Goal: Information Seeking & Learning: Learn about a topic

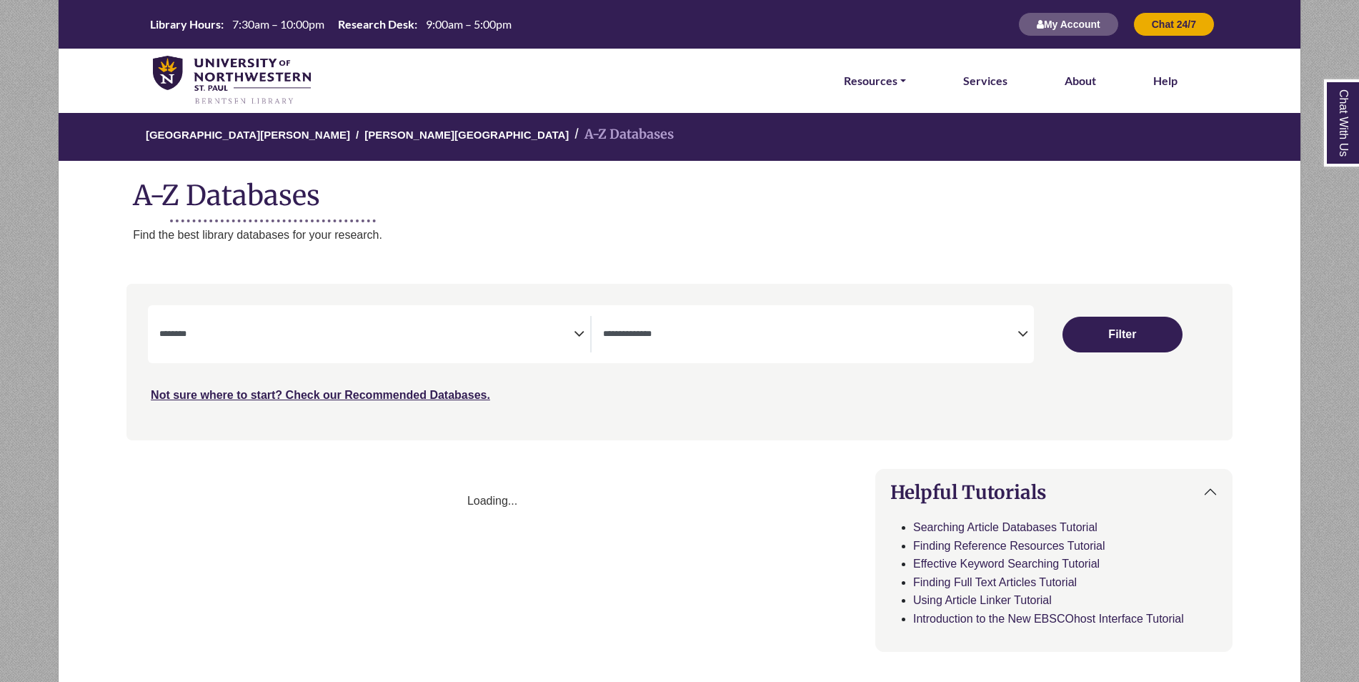
select select "Database Subject Filter"
select select "Database Types Filter"
select select "Database Subject Filter"
select select "Database Types Filter"
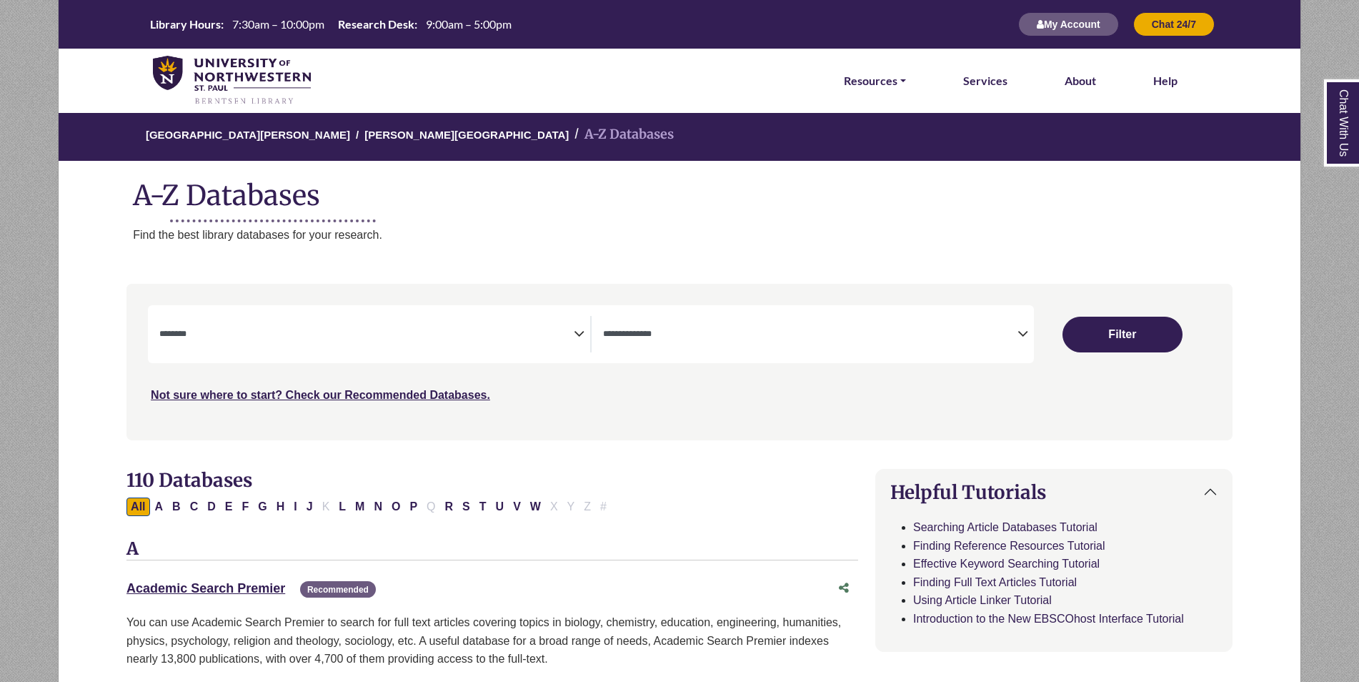
click at [235, 342] on span "Search filters" at bounding box center [366, 334] width 414 height 36
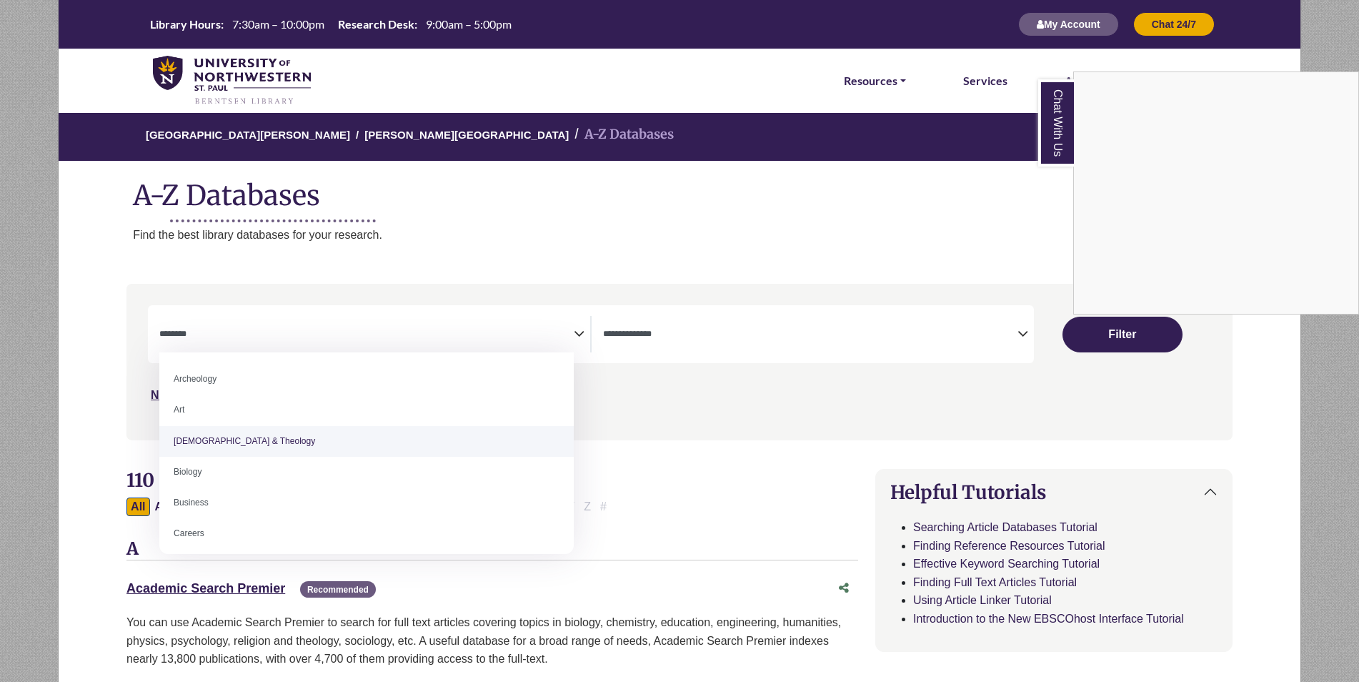
select select "*****"
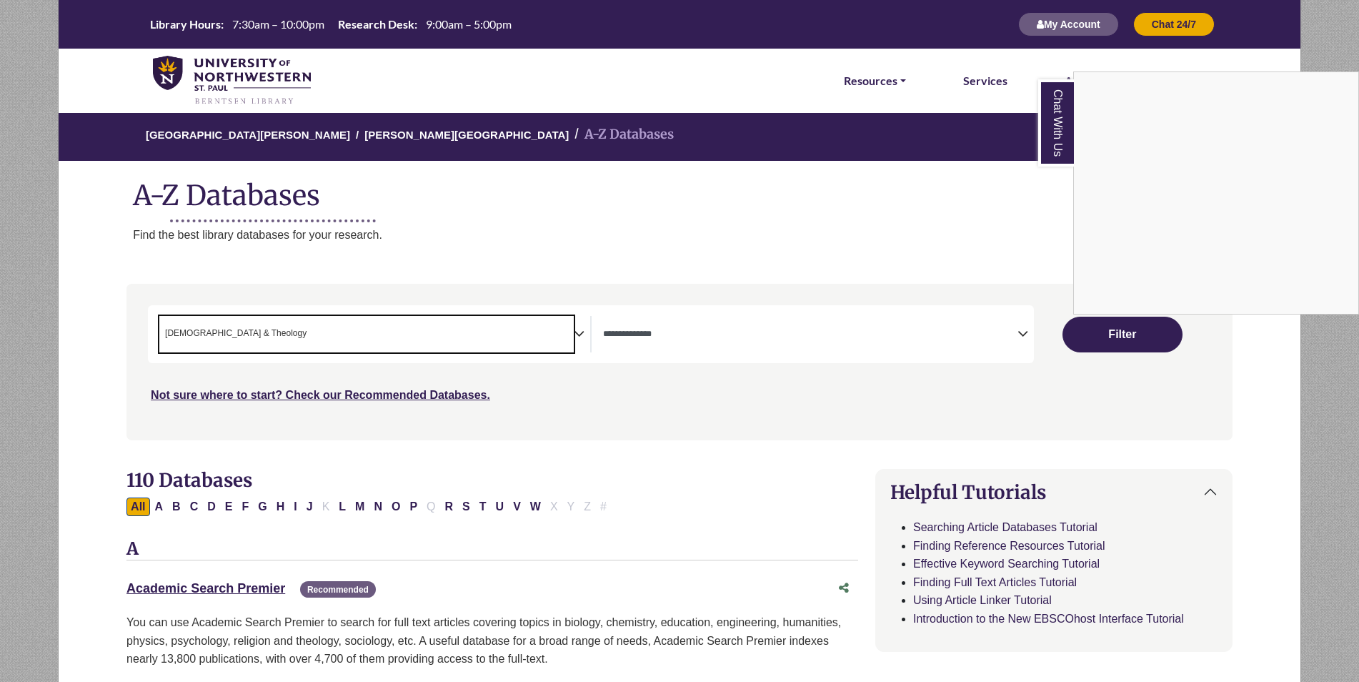
scroll to position [27, 0]
click at [525, 337] on div "Chat With Us" at bounding box center [679, 341] width 1359 height 682
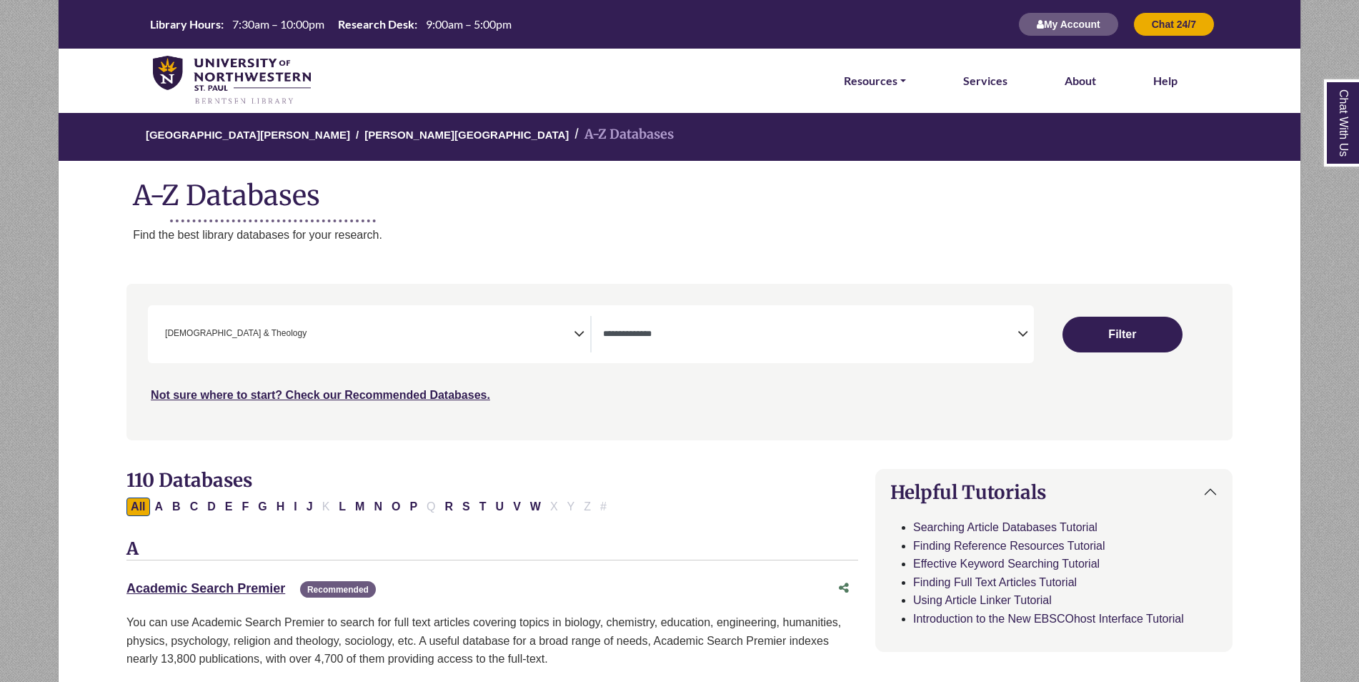
click at [586, 331] on div "**********" at bounding box center [374, 334] width 431 height 36
click at [568, 331] on span "× Bible & Theology" at bounding box center [366, 334] width 414 height 36
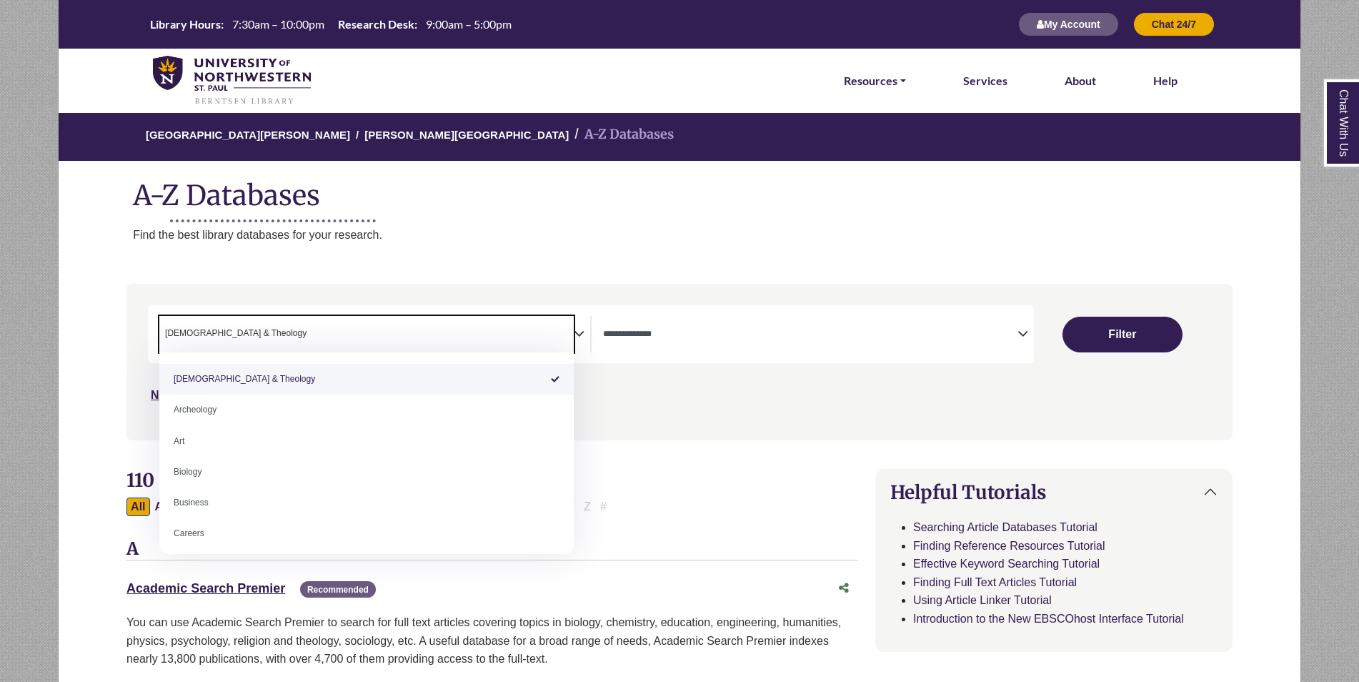
select select "Database Subject Filter"
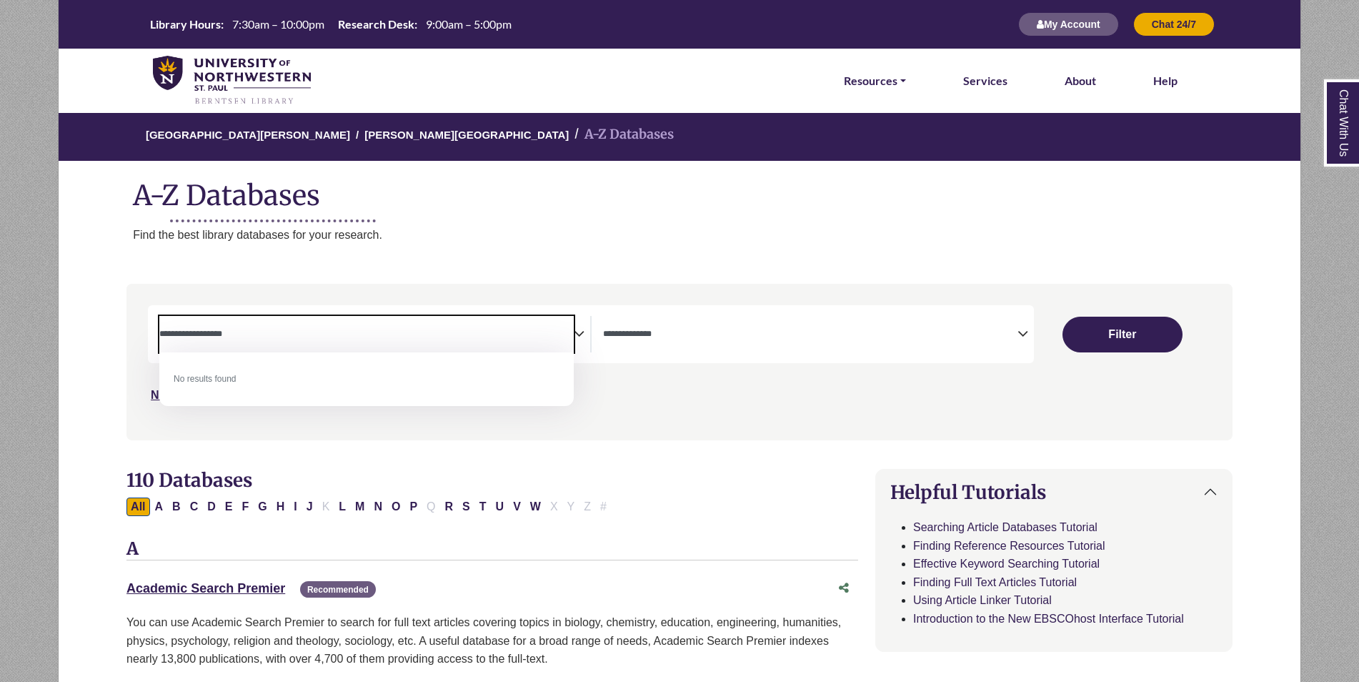
type textarea "**********"
click at [221, 382] on li "No results found" at bounding box center [366, 379] width 414 height 31
click at [262, 325] on span "**********" at bounding box center [366, 334] width 414 height 36
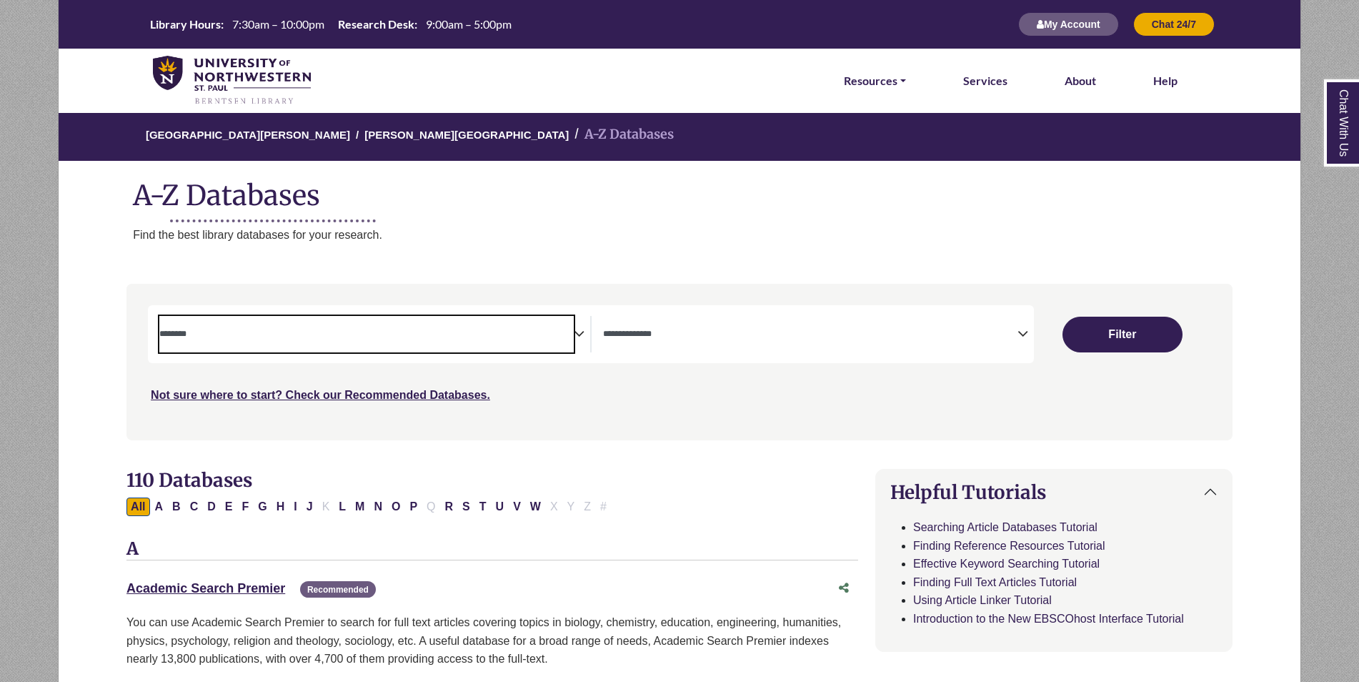
click at [262, 325] on span "Search filters" at bounding box center [366, 334] width 414 height 36
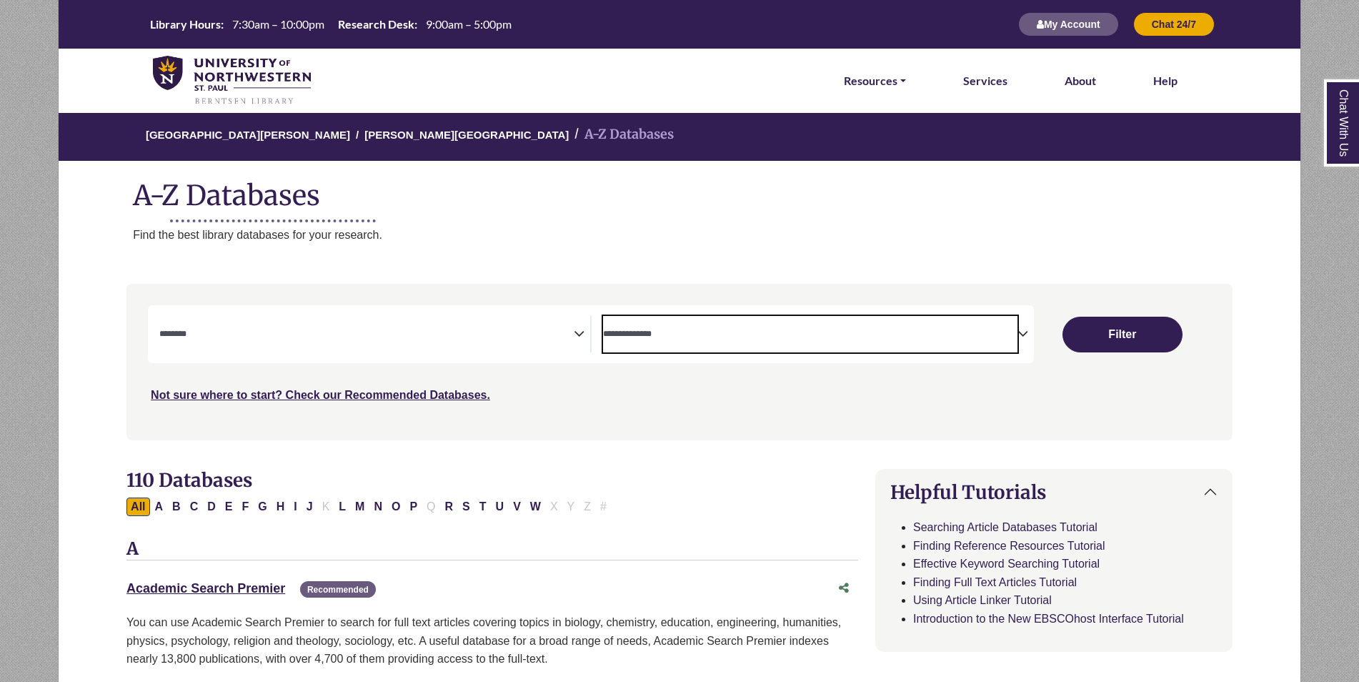
click at [681, 330] on textarea "Search" at bounding box center [810, 334] width 414 height 11
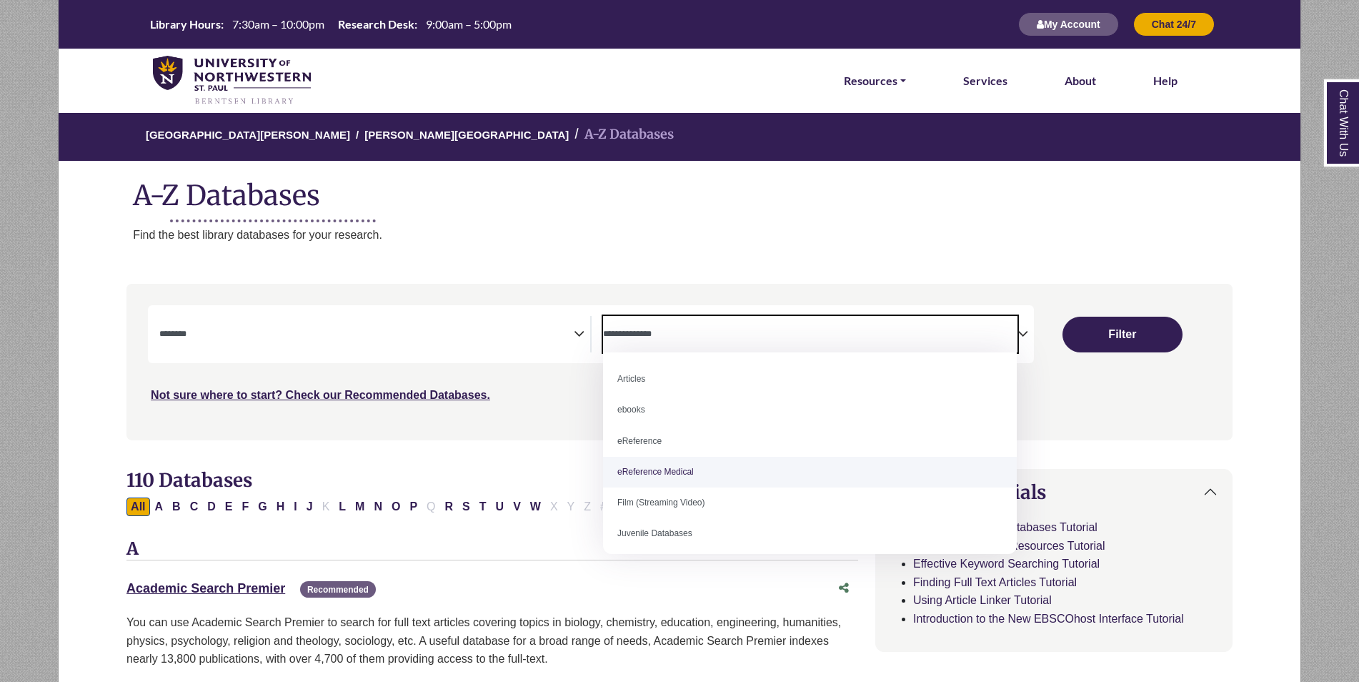
click at [515, 322] on span "Search filters" at bounding box center [366, 334] width 414 height 36
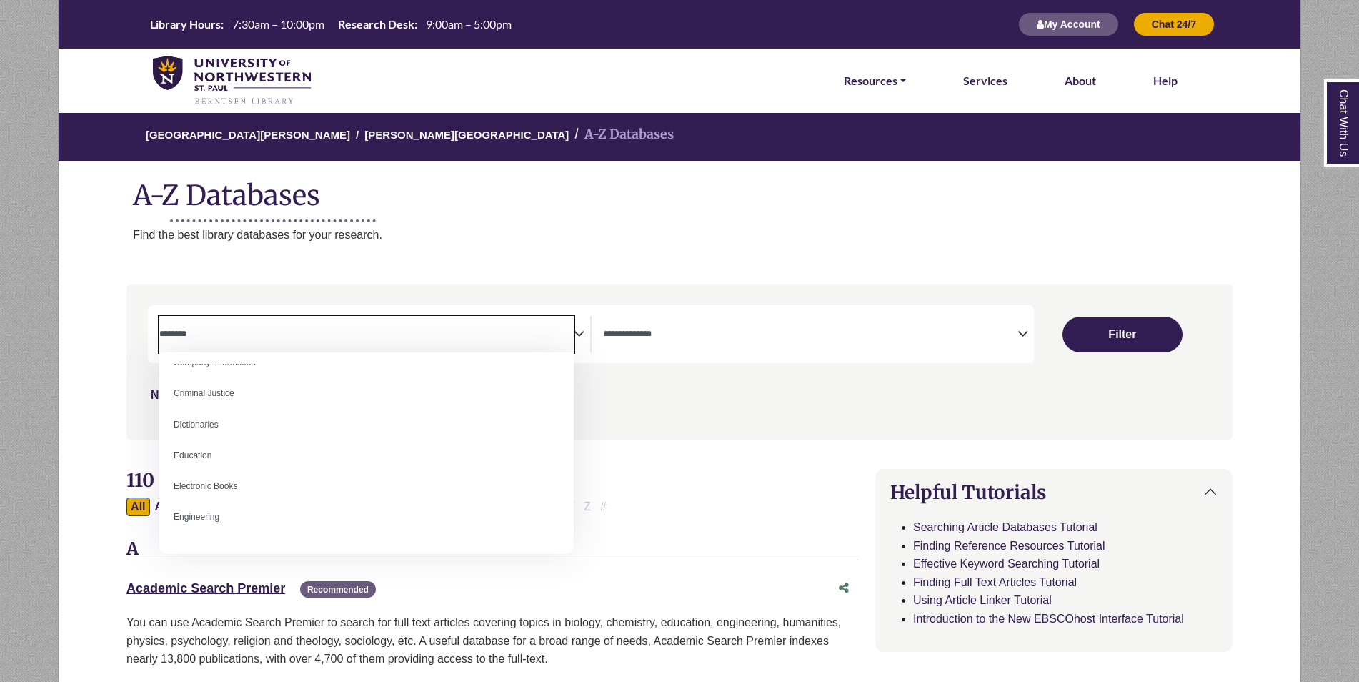
scroll to position [0, 0]
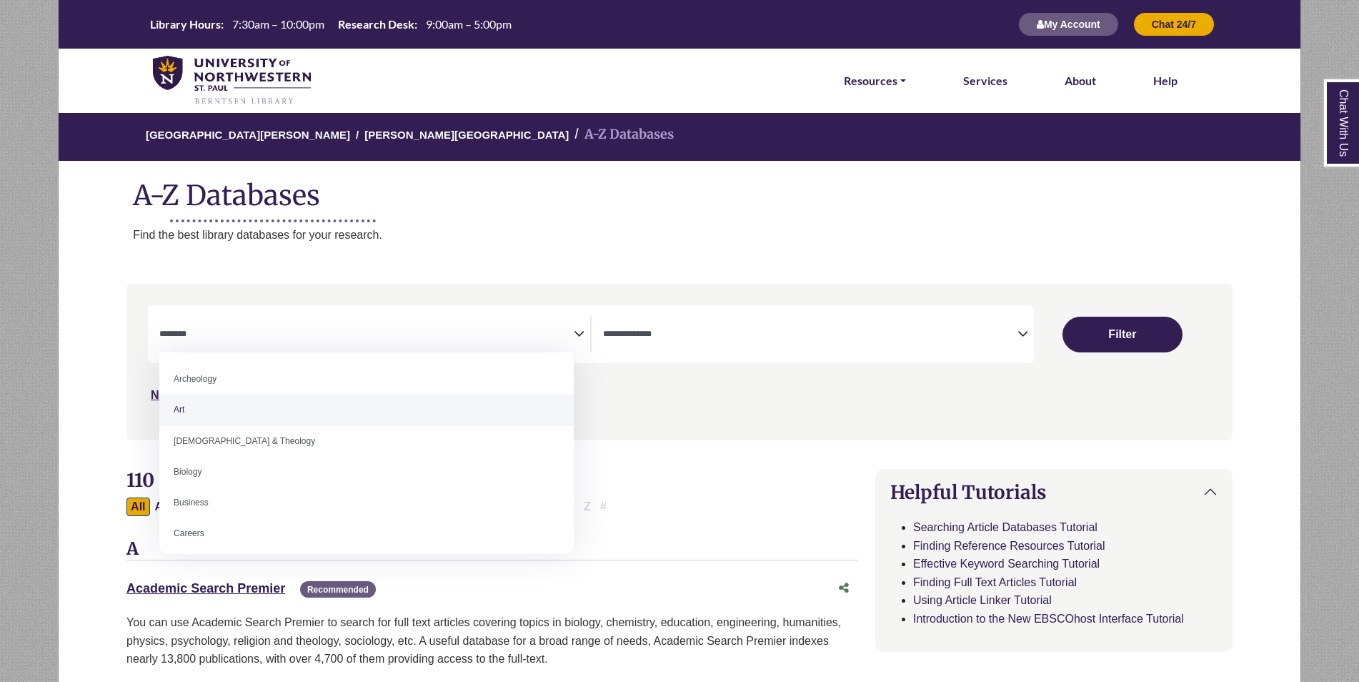
drag, startPoint x: 172, startPoint y: 376, endPoint x: 237, endPoint y: 382, distance: 65.3
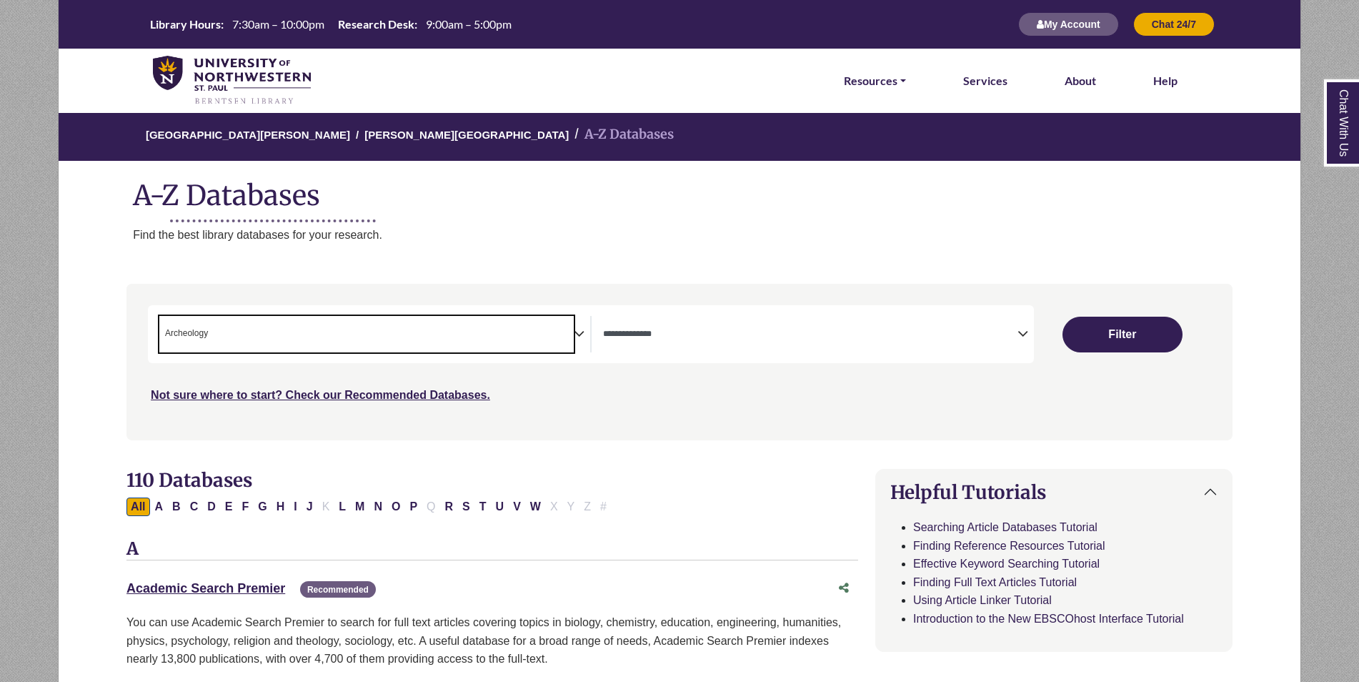
click at [279, 341] on span "× Archeology" at bounding box center [366, 334] width 414 height 36
click at [211, 330] on li "× Bible & Theology" at bounding box center [283, 334] width 147 height 14
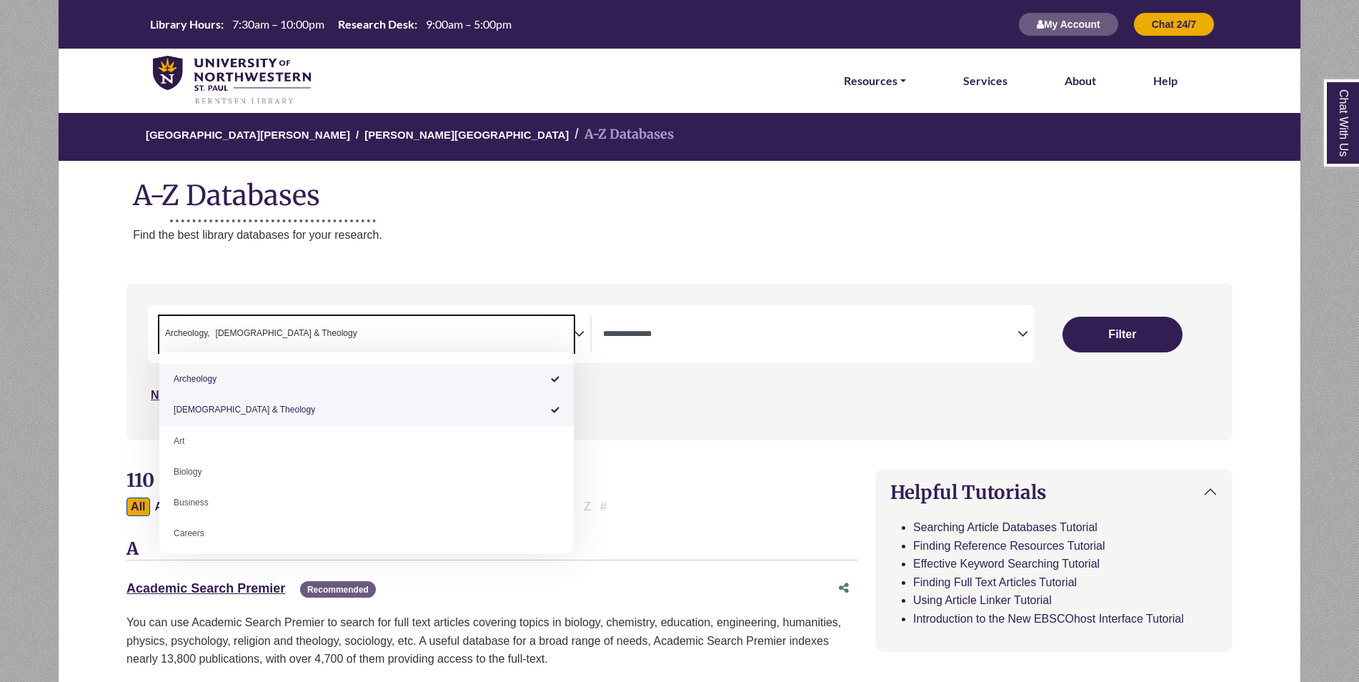
select select "*****"
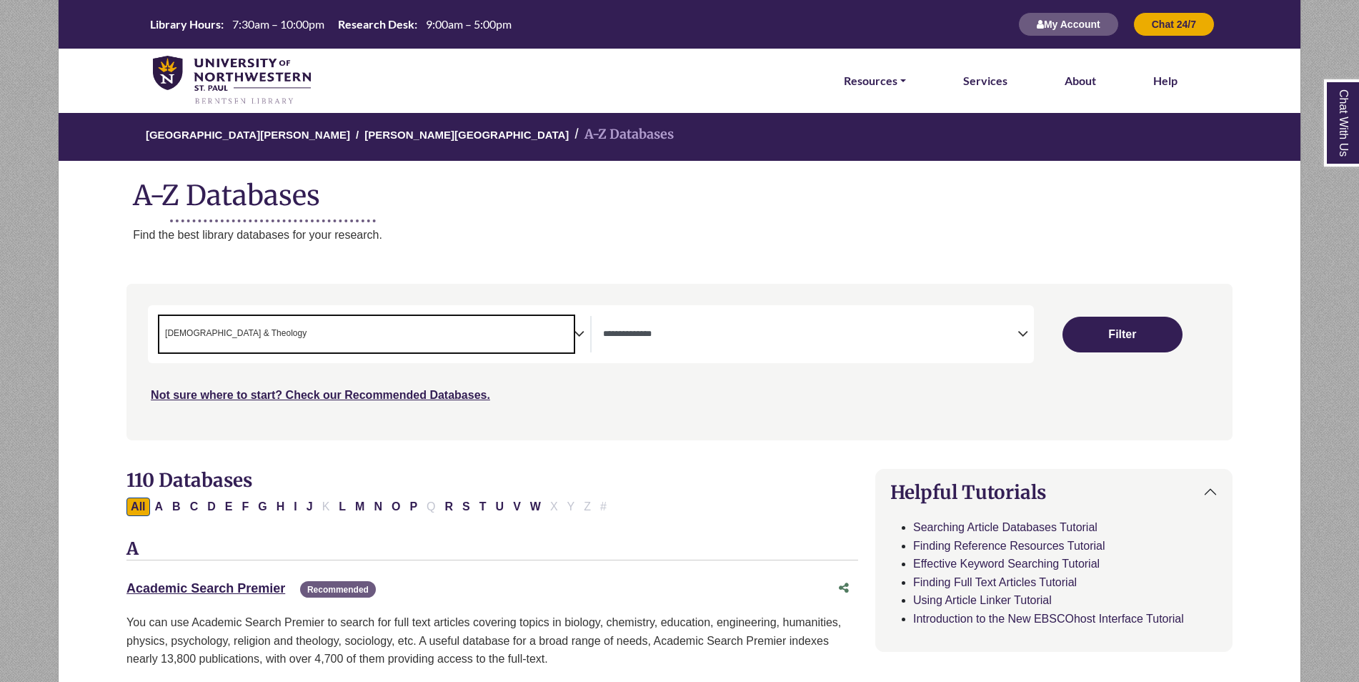
click at [255, 329] on span "× Bible & Theology" at bounding box center [366, 334] width 414 height 36
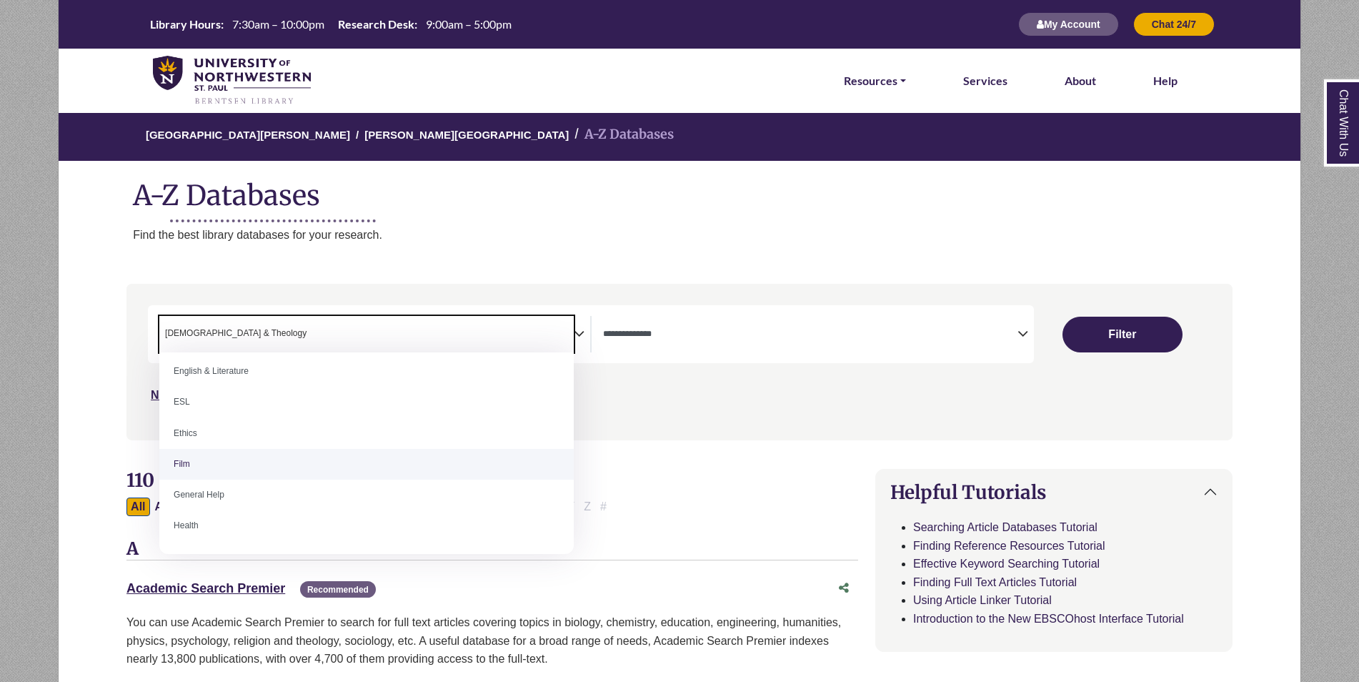
scroll to position [502, 0]
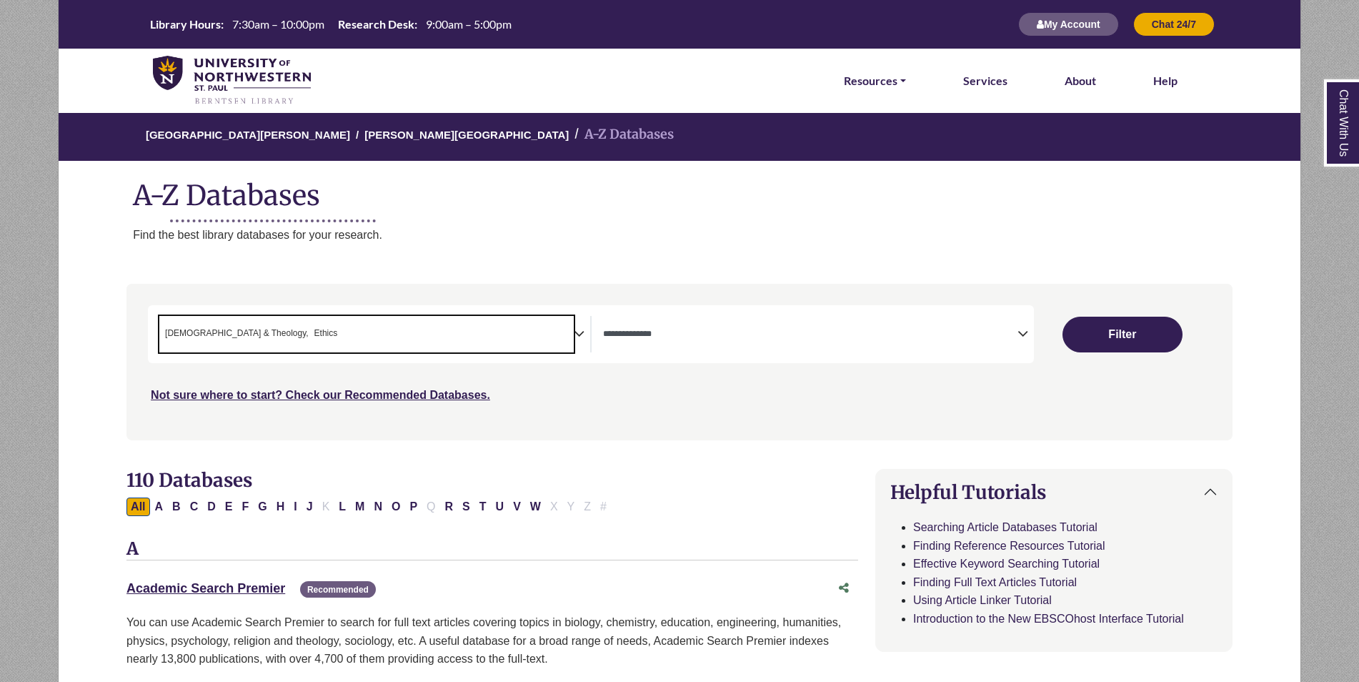
click at [503, 317] on span "× Bible & Theology × Ethics" at bounding box center [366, 334] width 414 height 36
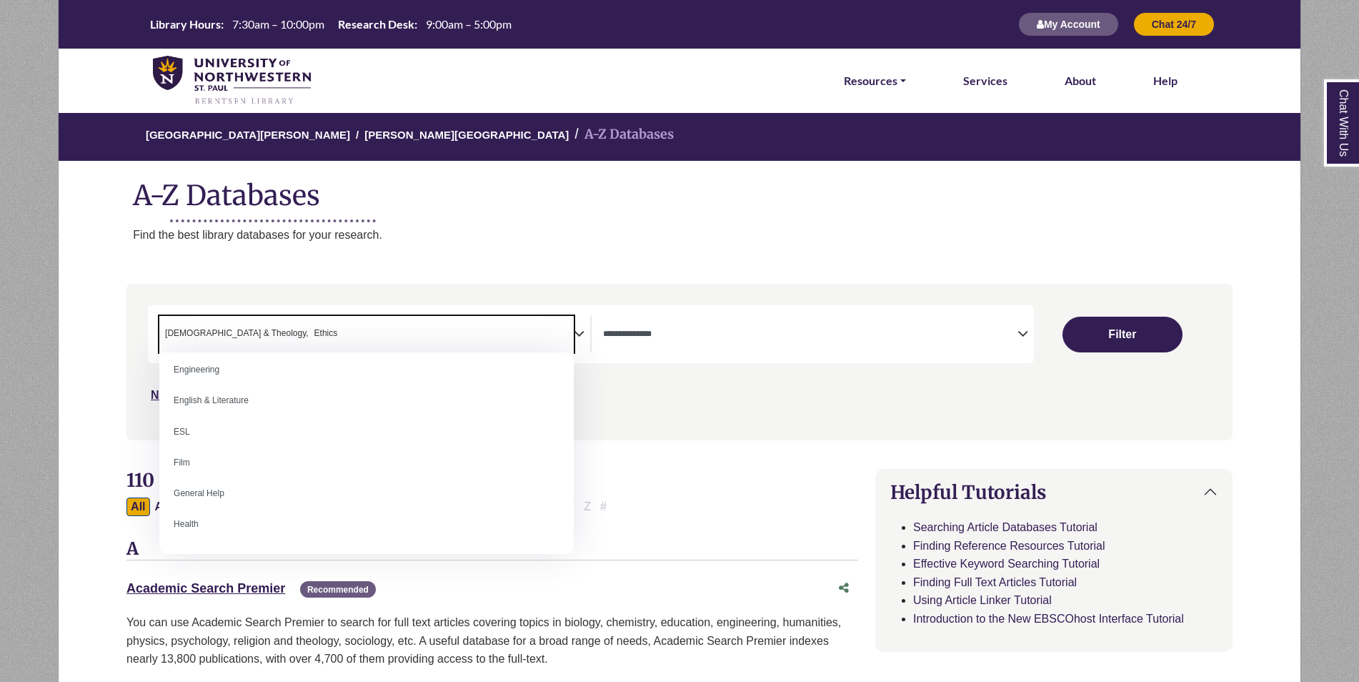
scroll to position [504, 0]
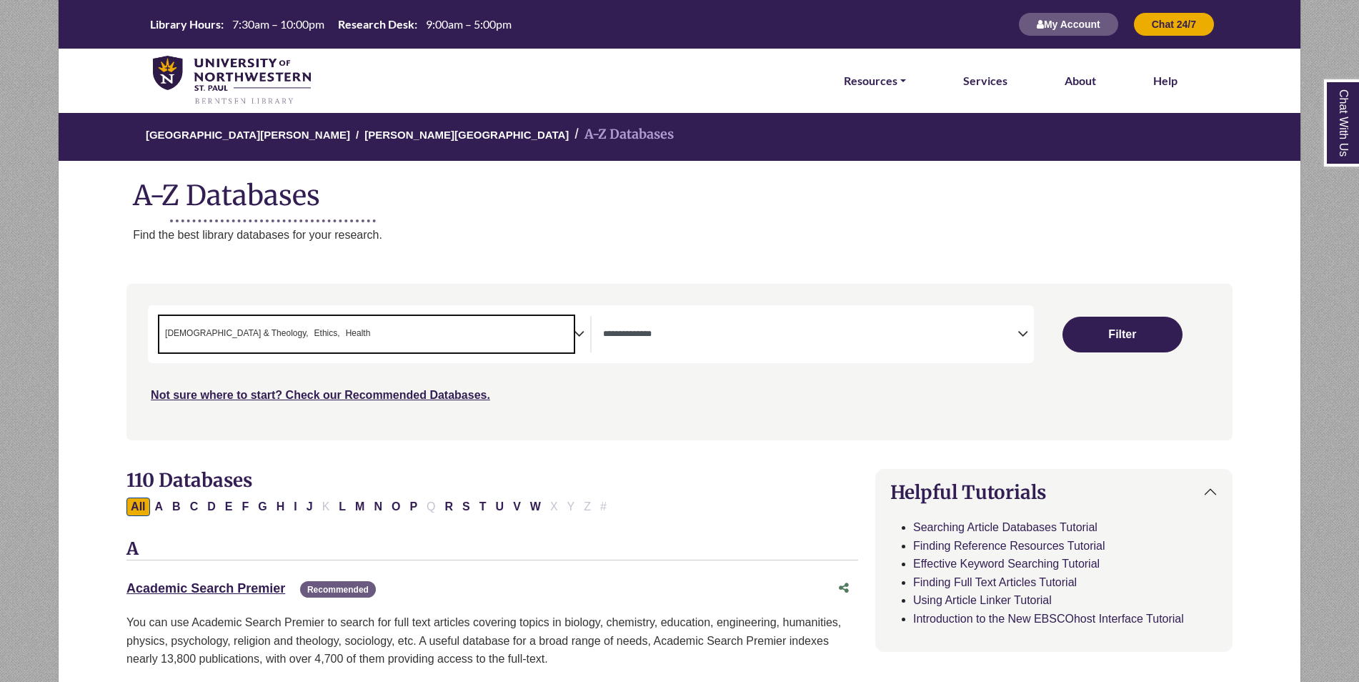
click at [547, 335] on span "× Bible & Theology × Ethics × Health" at bounding box center [366, 334] width 414 height 36
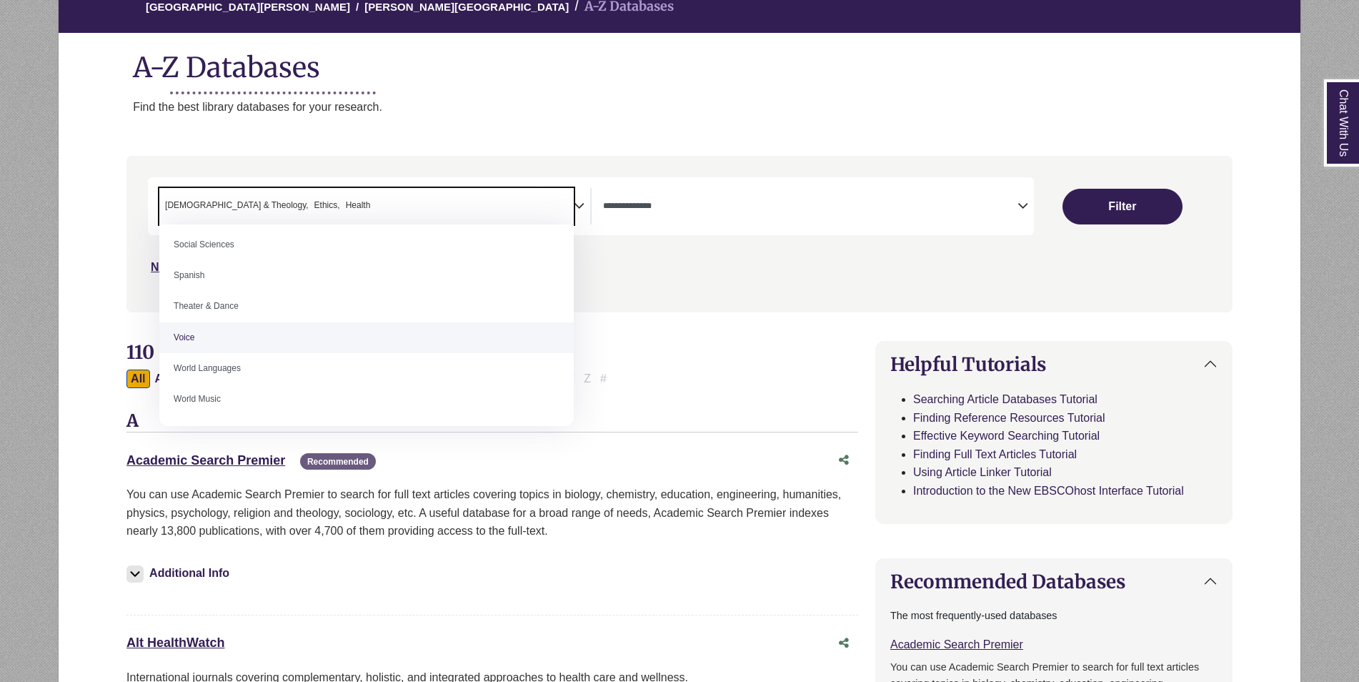
scroll to position [0, 0]
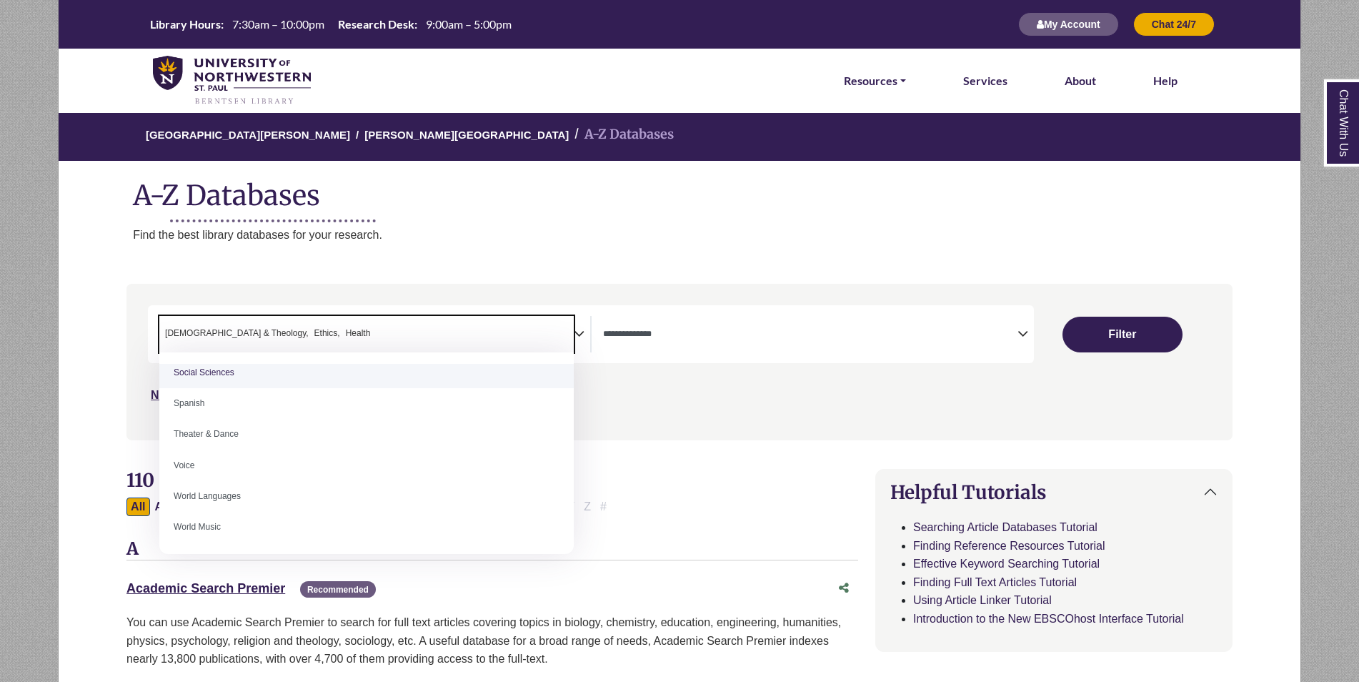
click at [324, 333] on span "× Bible & Theology × Ethics × Health" at bounding box center [366, 334] width 414 height 36
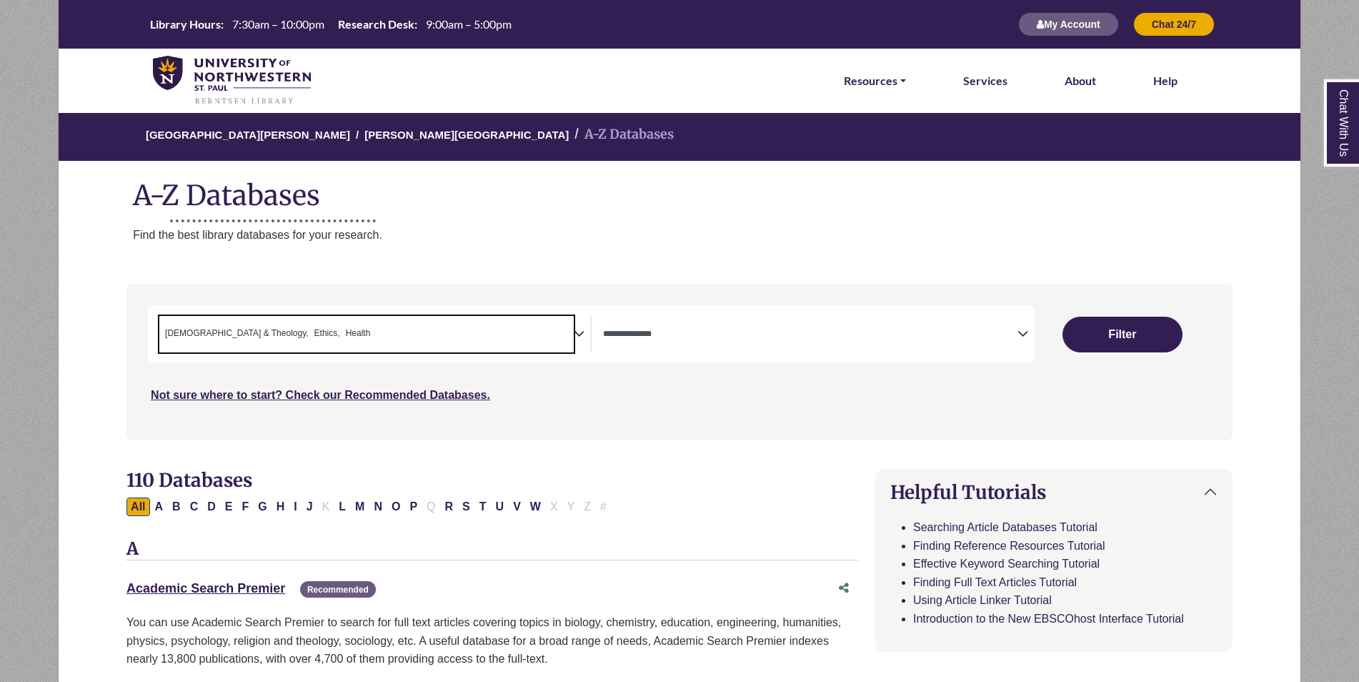
click at [167, 327] on span "Bible & Theology" at bounding box center [237, 334] width 144 height 14
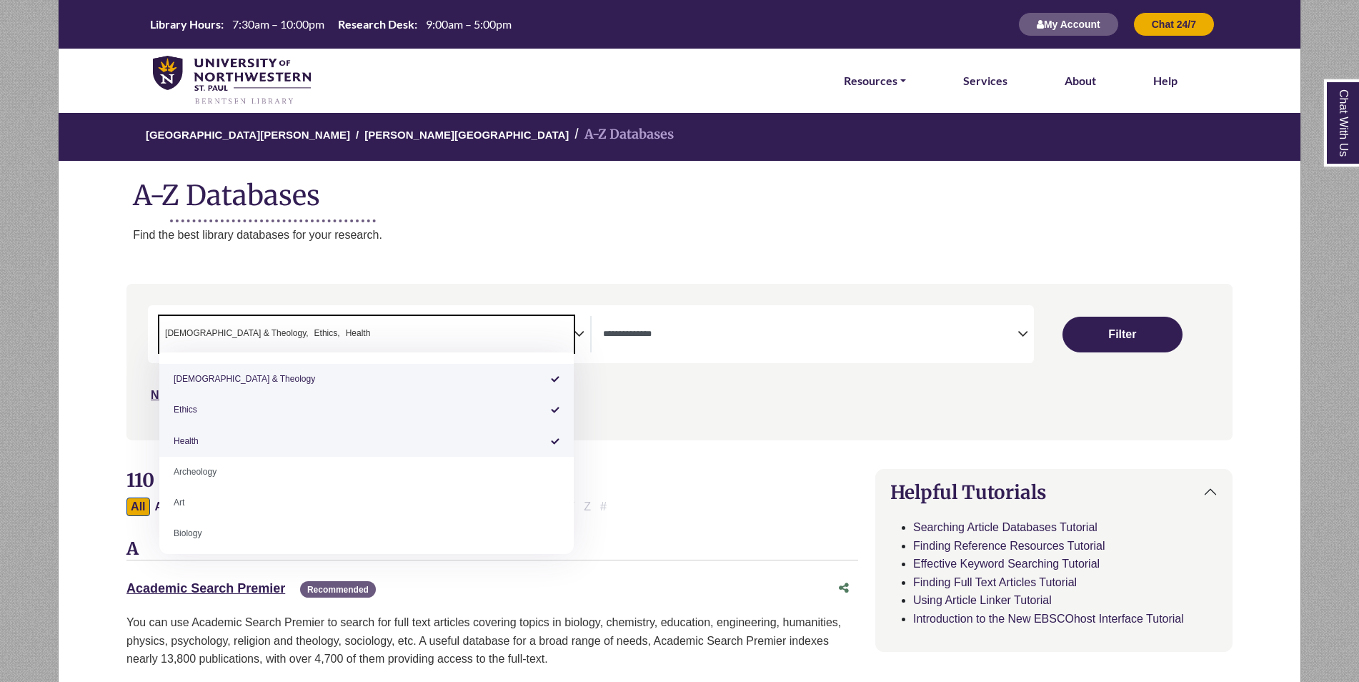
click at [160, 329] on li "× Bible & Theology" at bounding box center [233, 334] width 149 height 14
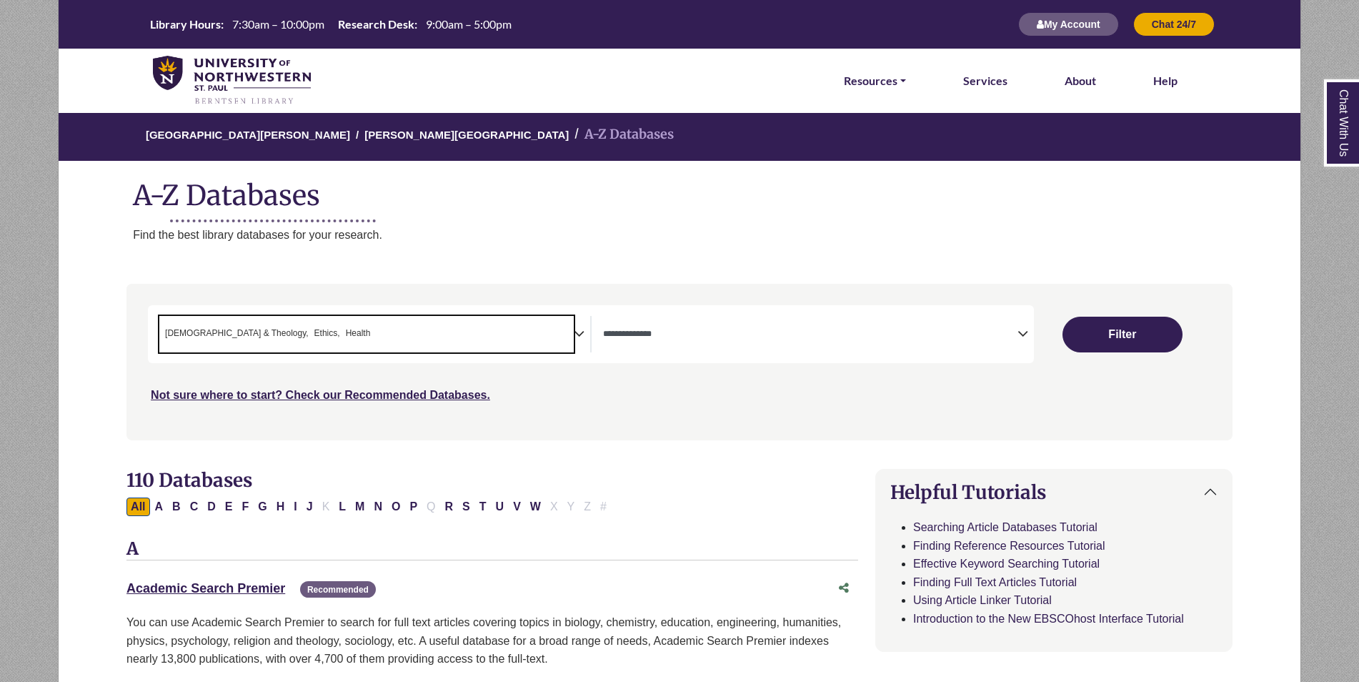
drag, startPoint x: 309, startPoint y: 329, endPoint x: 160, endPoint y: 327, distance: 148.7
click at [160, 327] on span "× Bible & Theology × Ethics × Health" at bounding box center [366, 334] width 414 height 36
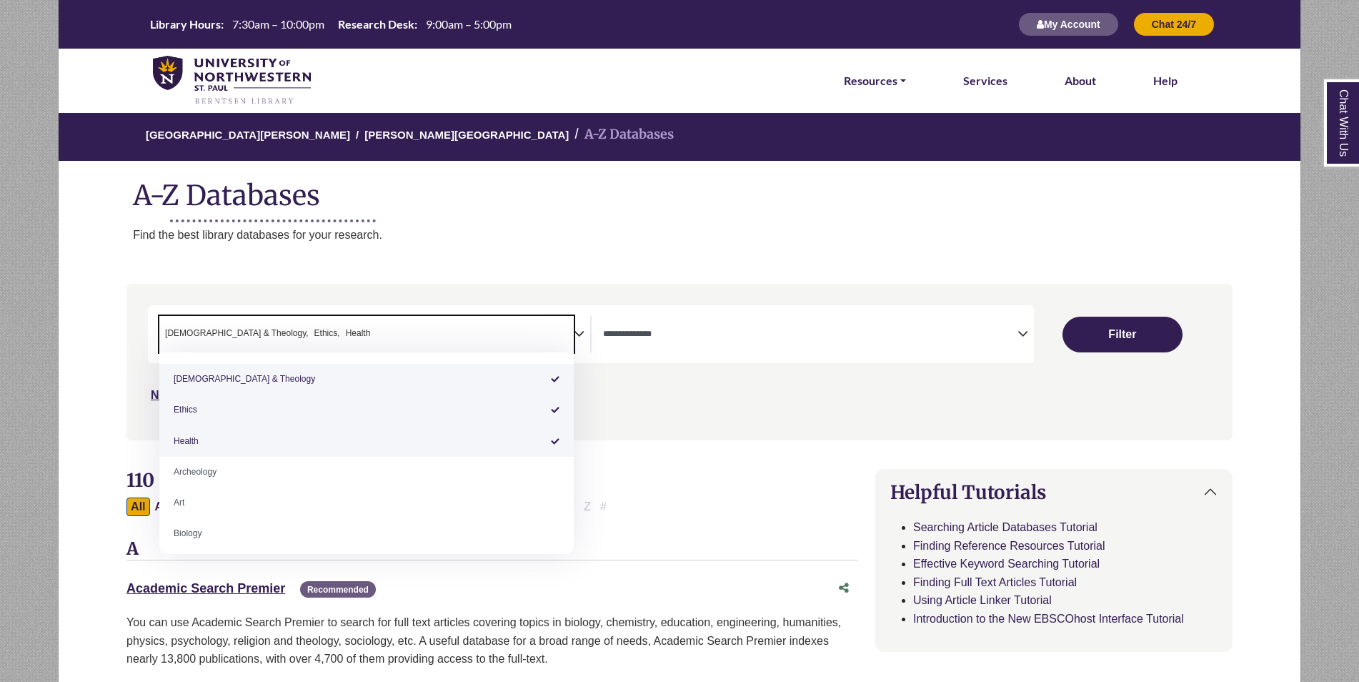
drag, startPoint x: 164, startPoint y: 334, endPoint x: 289, endPoint y: 327, distance: 125.3
click at [289, 327] on ul "× Bible & Theology × Ethics × Health" at bounding box center [266, 332] width 214 height 12
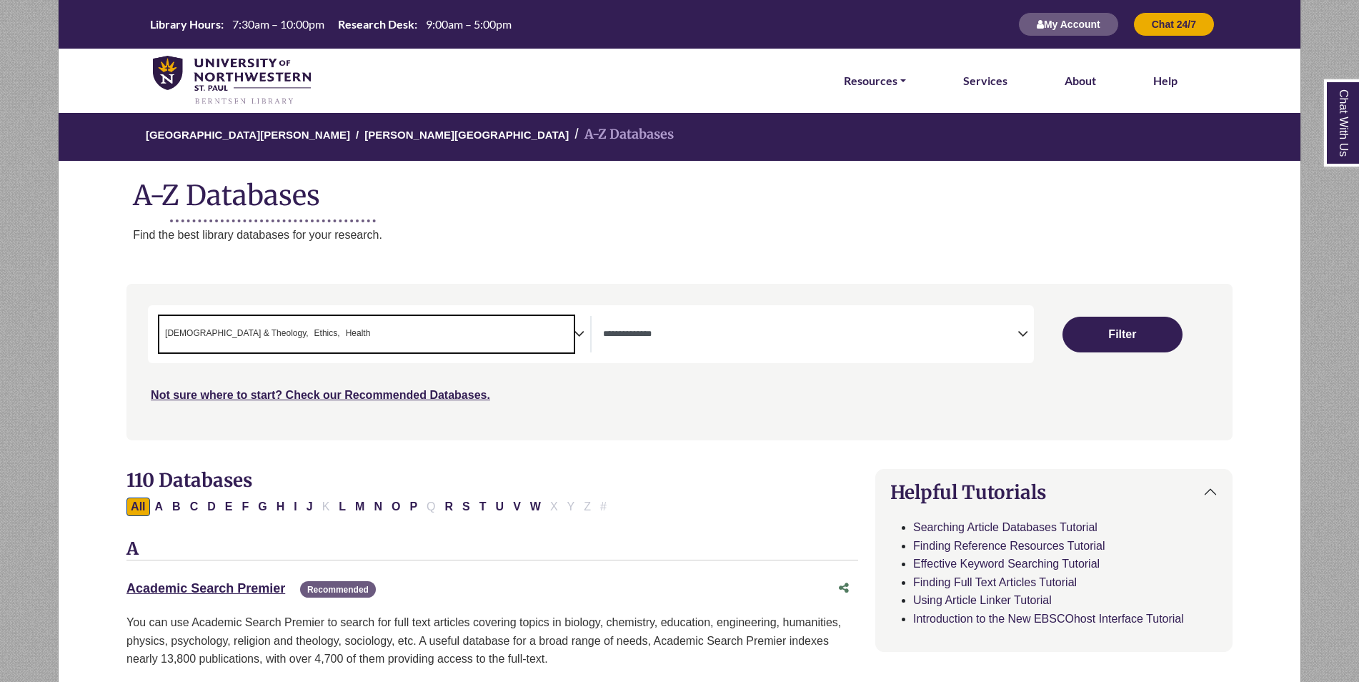
click at [612, 409] on div "Search filters" at bounding box center [679, 361] width 1089 height 144
click at [519, 446] on div "**********" at bounding box center [679, 372] width 1123 height 177
click at [588, 334] on div "**********" at bounding box center [374, 334] width 431 height 36
click at [319, 343] on span "× Bible & Theology × Ethics × Health" at bounding box center [366, 334] width 414 height 36
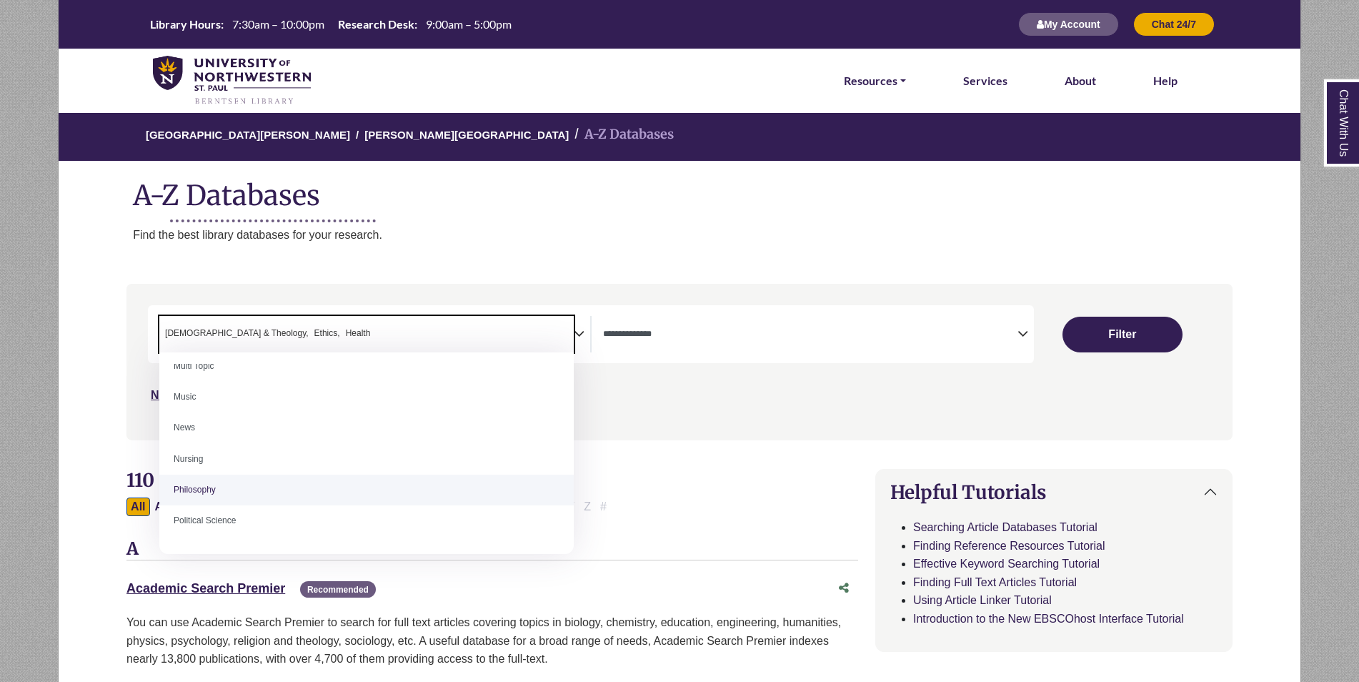
scroll to position [970, 0]
click at [573, 261] on div "University of Northwestern - St. Paul Berntsen Library A-Z Databases A-Z Databa…" at bounding box center [679, 190] width 1243 height 158
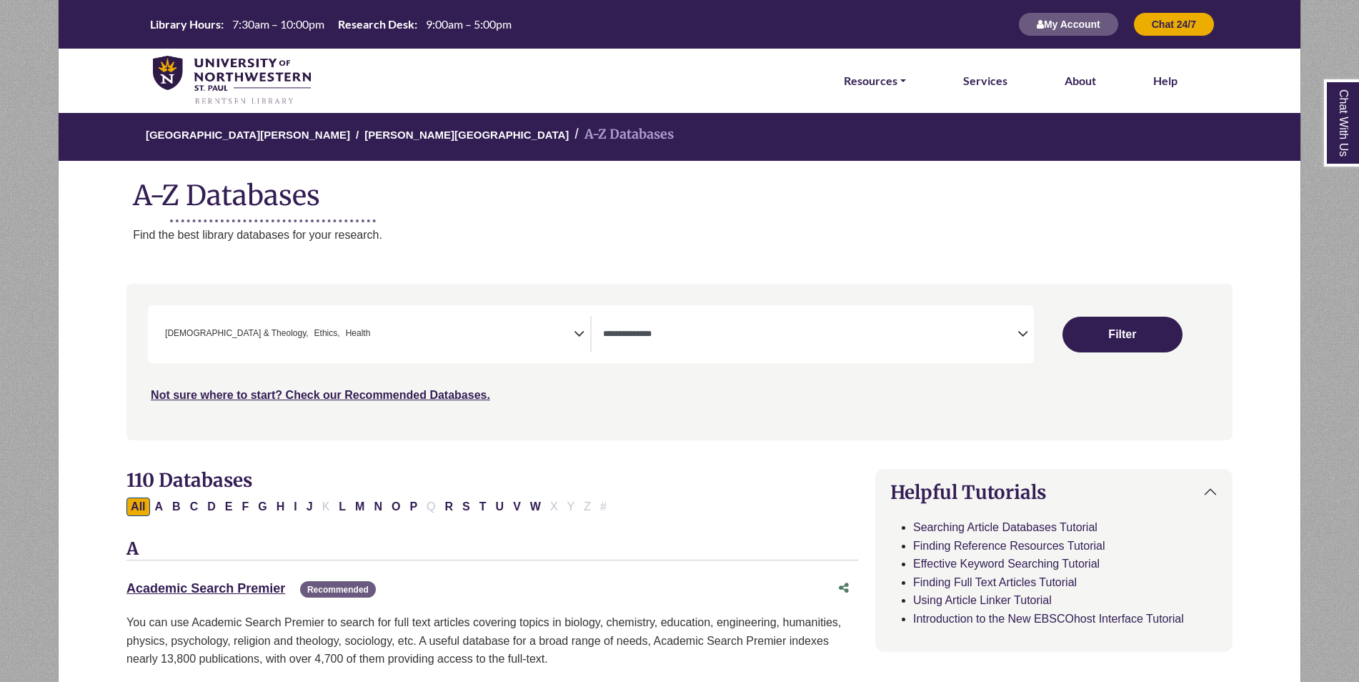
click at [503, 337] on span "× Bible & Theology × Ethics × Health" at bounding box center [366, 334] width 414 height 36
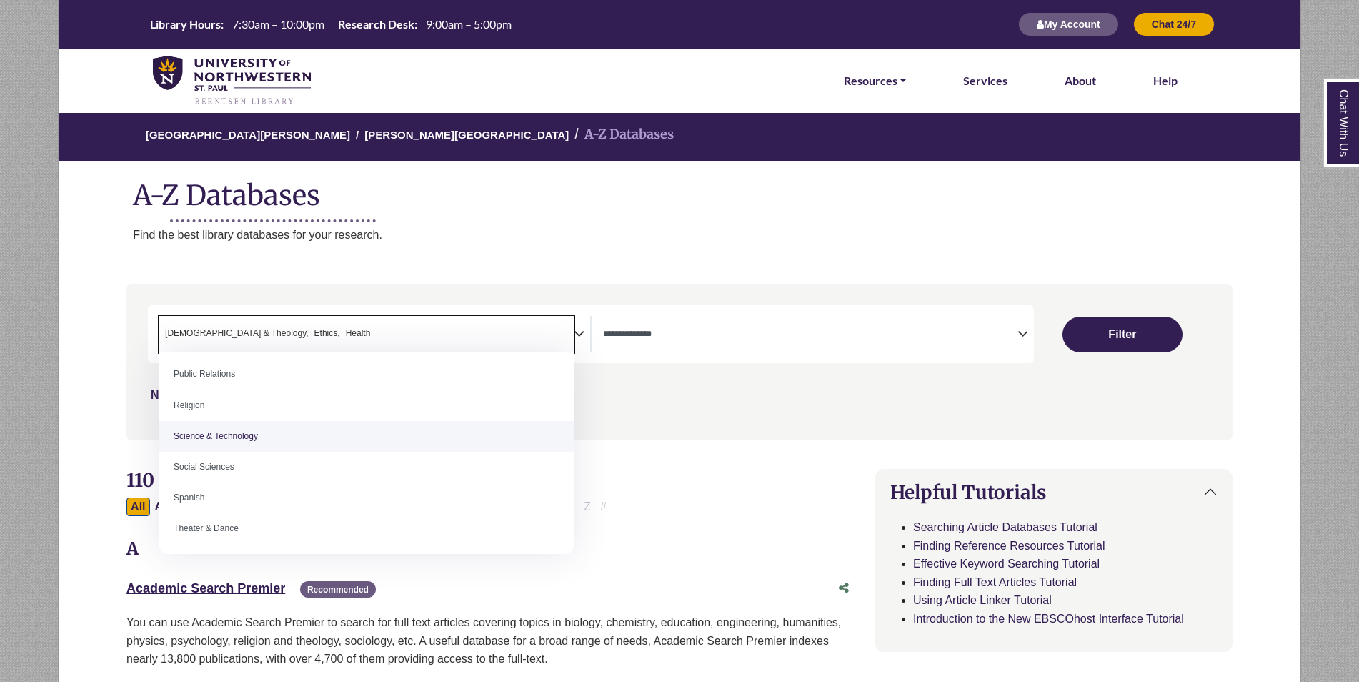
scroll to position [1179, 0]
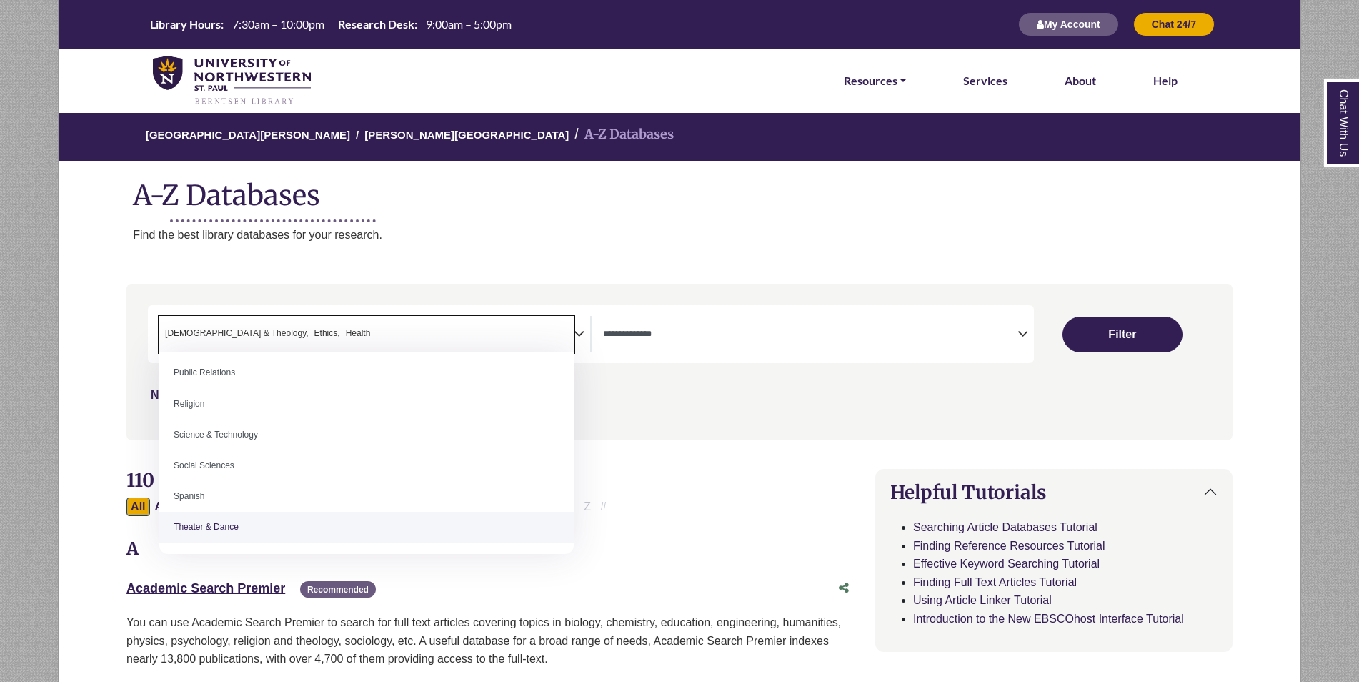
click at [556, 267] on div "University of Northwestern - St. Paul Berntsen Library A-Z Databases A-Z Databa…" at bounding box center [679, 190] width 1243 height 158
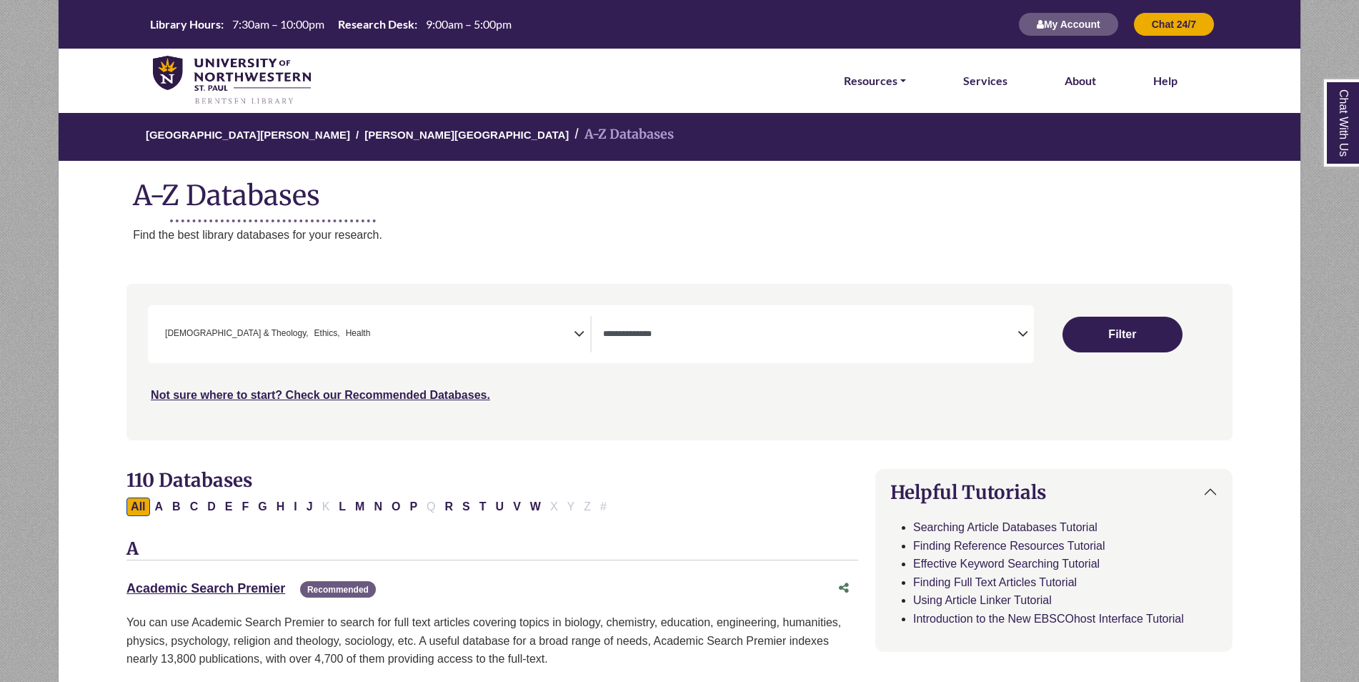
click at [493, 341] on span "× Bible & Theology × Ethics × Health" at bounding box center [366, 334] width 414 height 36
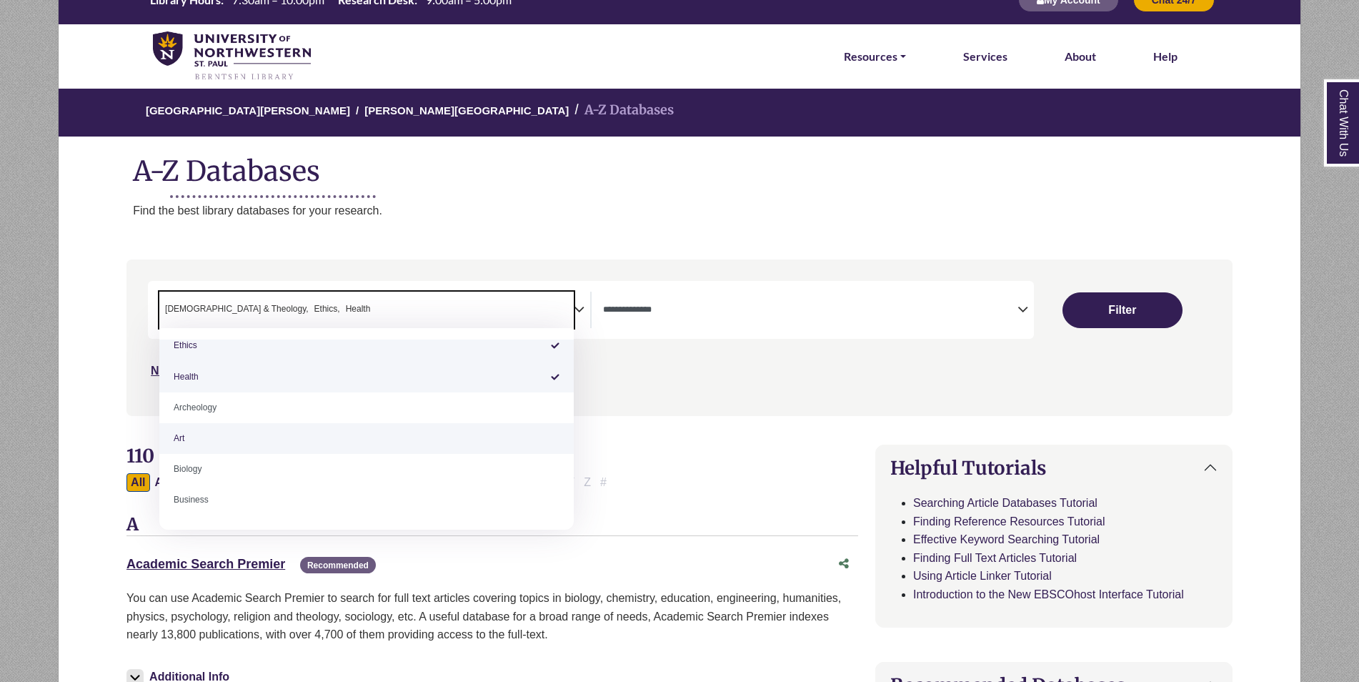
scroll to position [0, 0]
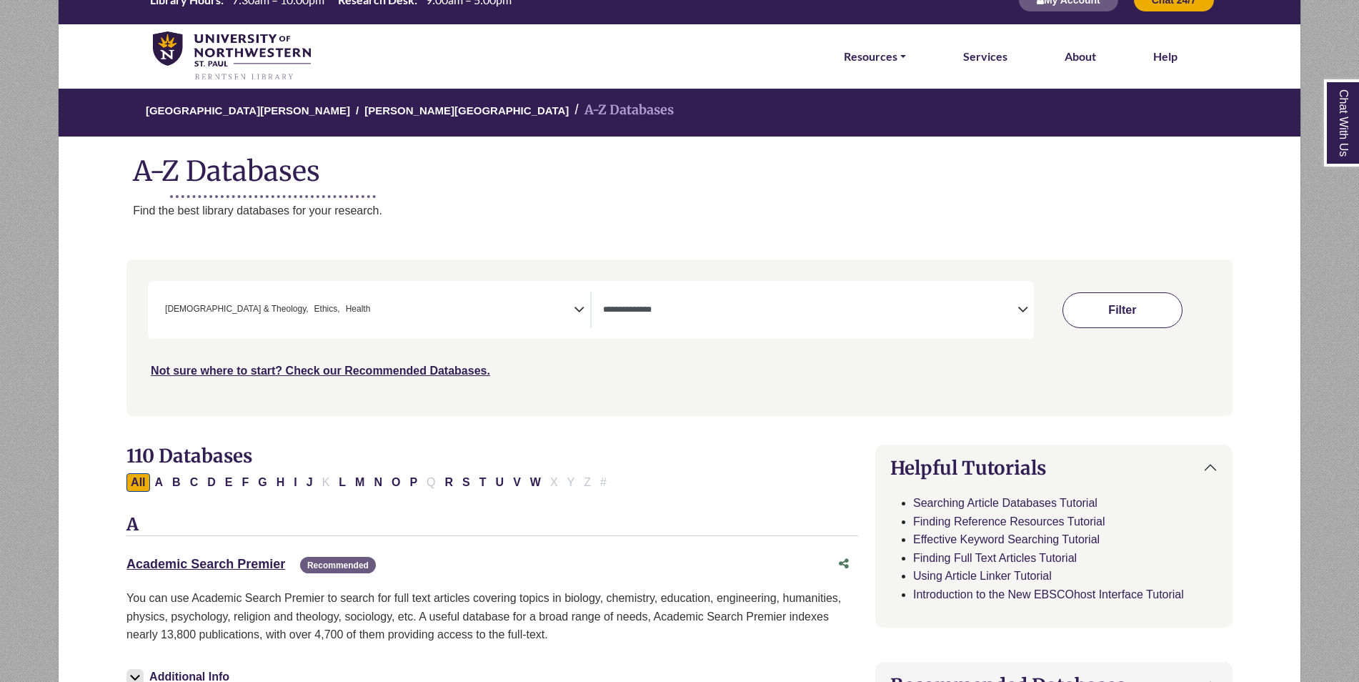
click at [1139, 313] on button "Filter" at bounding box center [1123, 310] width 120 height 36
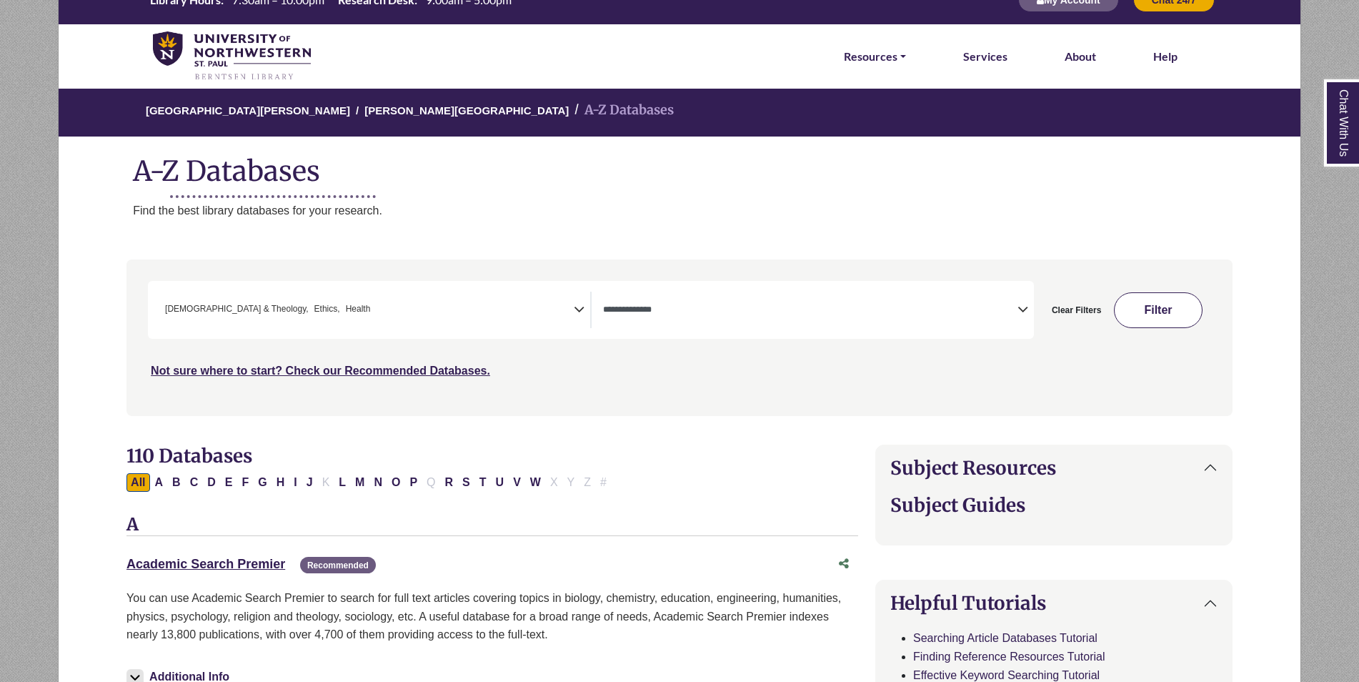
select select "Database Types Filter"
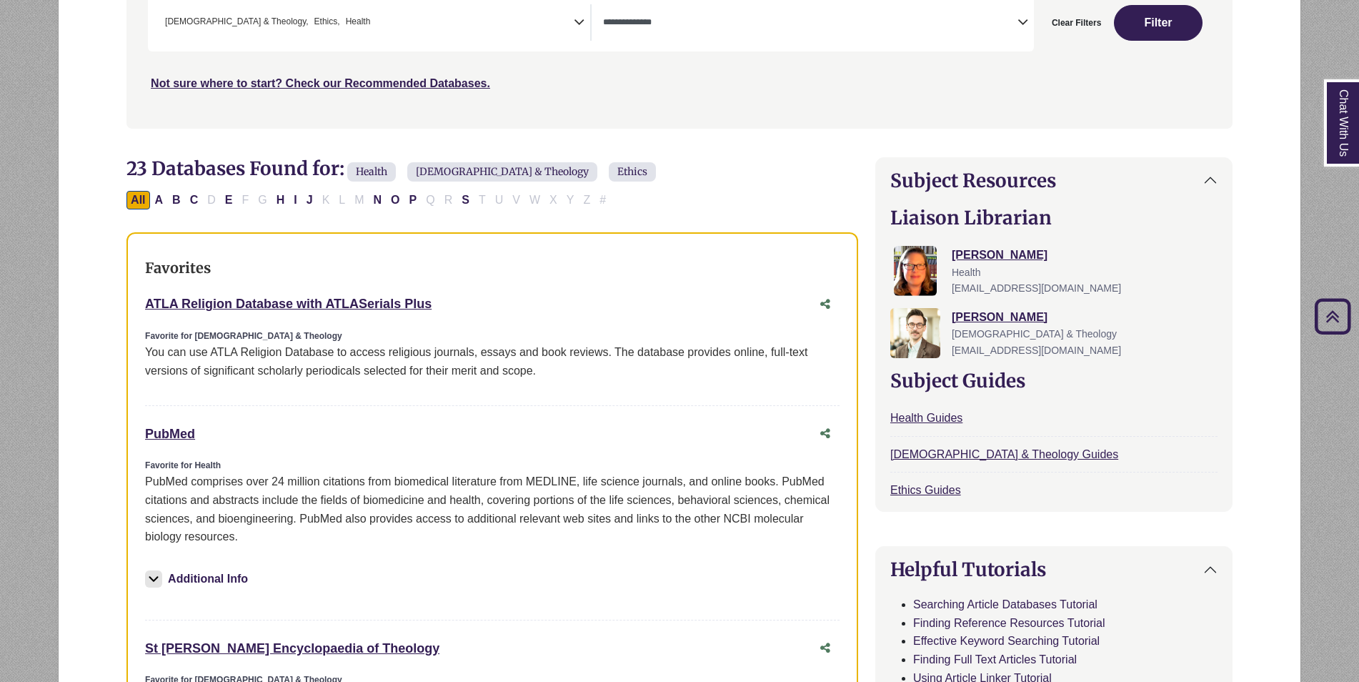
scroll to position [312, 0]
click at [229, 297] on link "ATLA Religion Database with ATLASerials Plus This link opens in a new window" at bounding box center [288, 303] width 287 height 14
click at [144, 305] on div "Favorites ATLA Religion Database with ATLASerials Plus This link opens in a new…" at bounding box center [492, 498] width 732 height 533
click at [322, 308] on link "ATLA Religion Database with ATLASerials Plus This link opens in a new window" at bounding box center [288, 303] width 287 height 14
drag, startPoint x: 212, startPoint y: 351, endPoint x: 334, endPoint y: 355, distance: 123.0
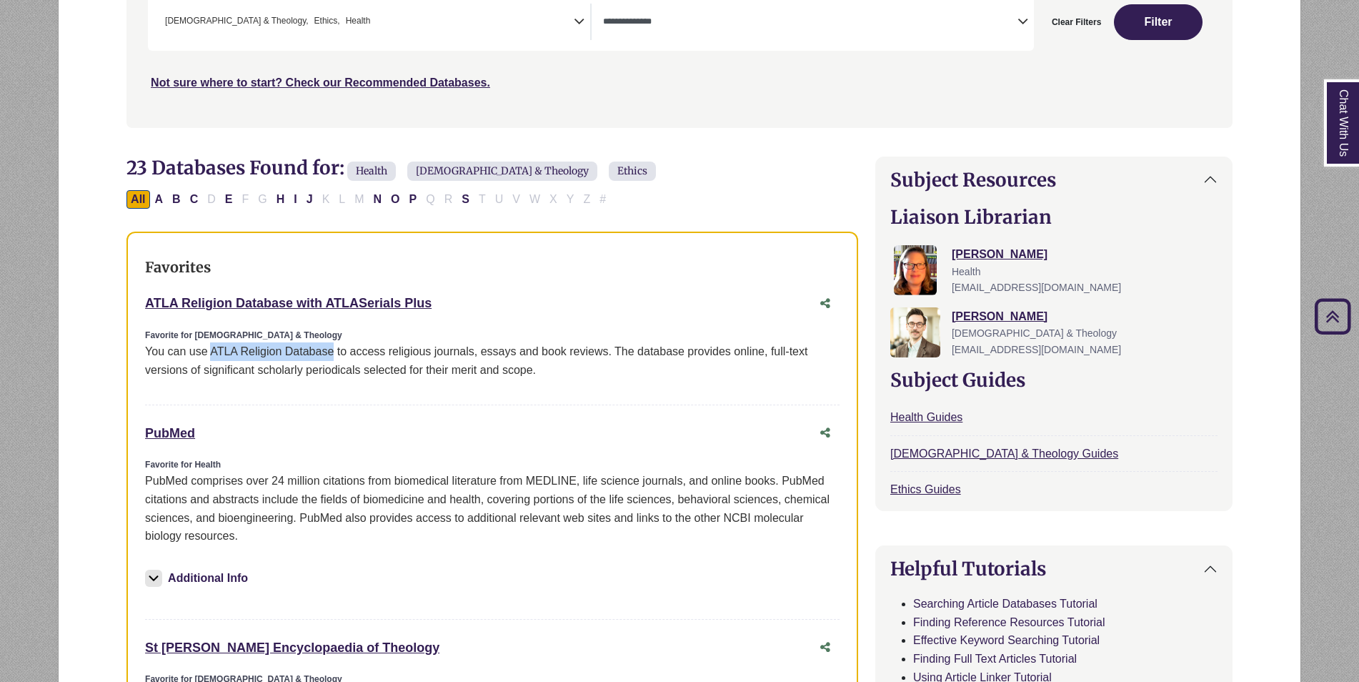
click at [334, 355] on p "You can use ATLA Religion Database to access religious journals, essays and boo…" at bounding box center [492, 360] width 695 height 36
copy p "ATLA Religion Database"
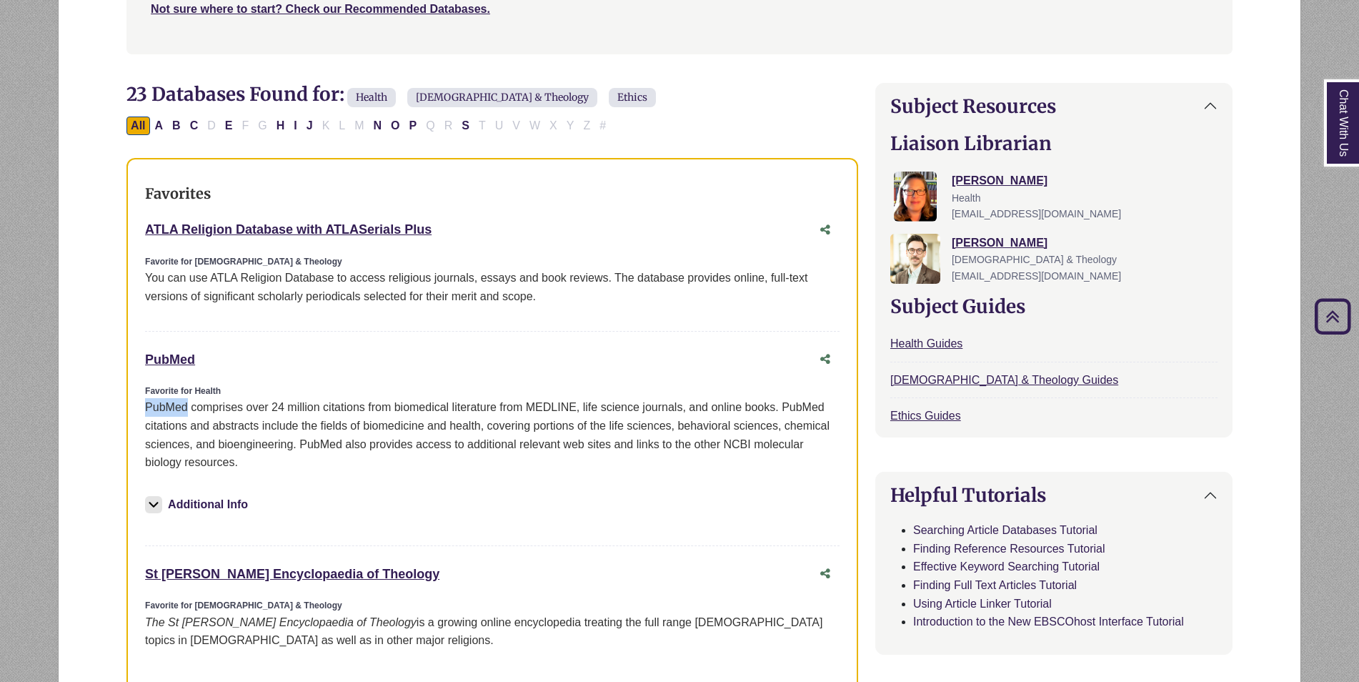
drag, startPoint x: 188, startPoint y: 407, endPoint x: 99, endPoint y: 403, distance: 89.4
copy p "PubMed"
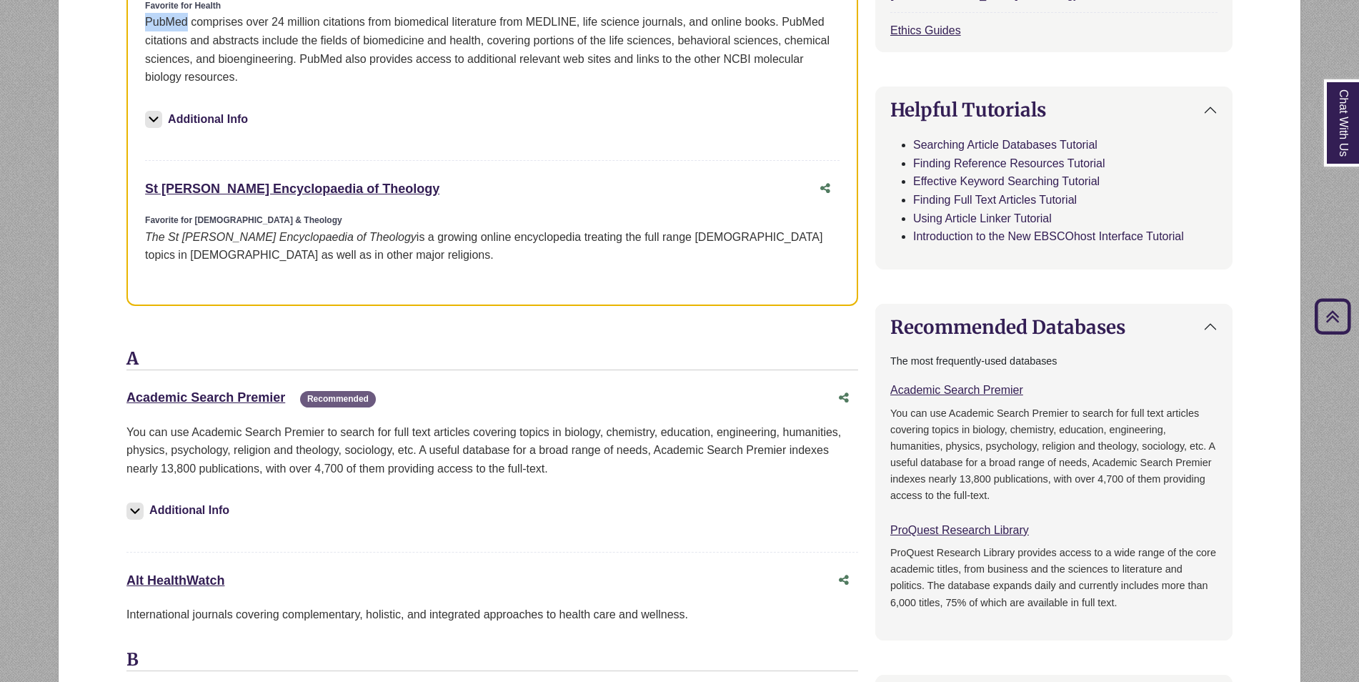
scroll to position [770, 0]
drag, startPoint x: 304, startPoint y: 240, endPoint x: 170, endPoint y: 244, distance: 134.4
click at [170, 244] on div "The St Andrews Encyclopaedia of Theology is a growing online encyclopedia treat…" at bounding box center [492, 247] width 695 height 36
drag, startPoint x: 170, startPoint y: 244, endPoint x: 341, endPoint y: 294, distance: 178.0
click at [341, 294] on div "Favorites ATLA Religion Database with ATLASerials Plus This link opens in a new…" at bounding box center [492, 40] width 732 height 533
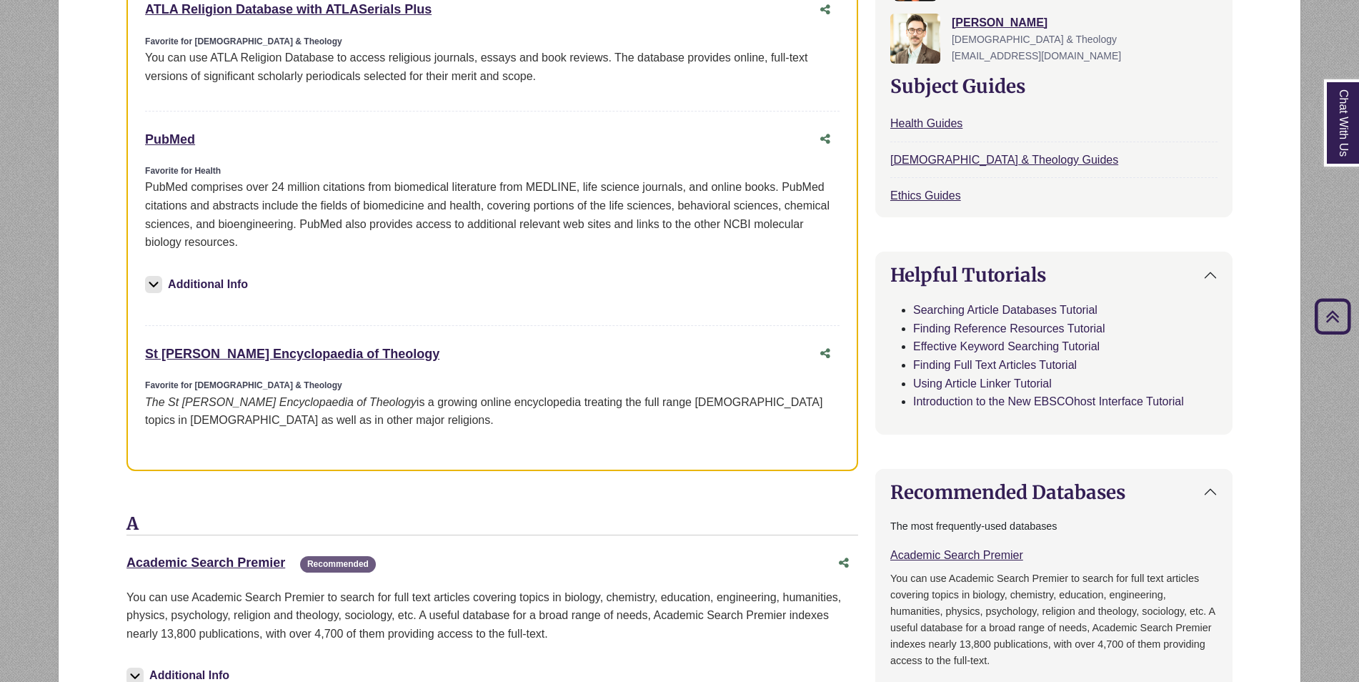
scroll to position [607, 0]
drag, startPoint x: 368, startPoint y: 403, endPoint x: 168, endPoint y: 402, distance: 200.1
click at [168, 402] on div "The St Andrews Encyclopaedia of Theology is a growing online encyclopedia treat…" at bounding box center [492, 410] width 695 height 36
copy icon "St [PERSON_NAME] Encyclopaedia of Theology"
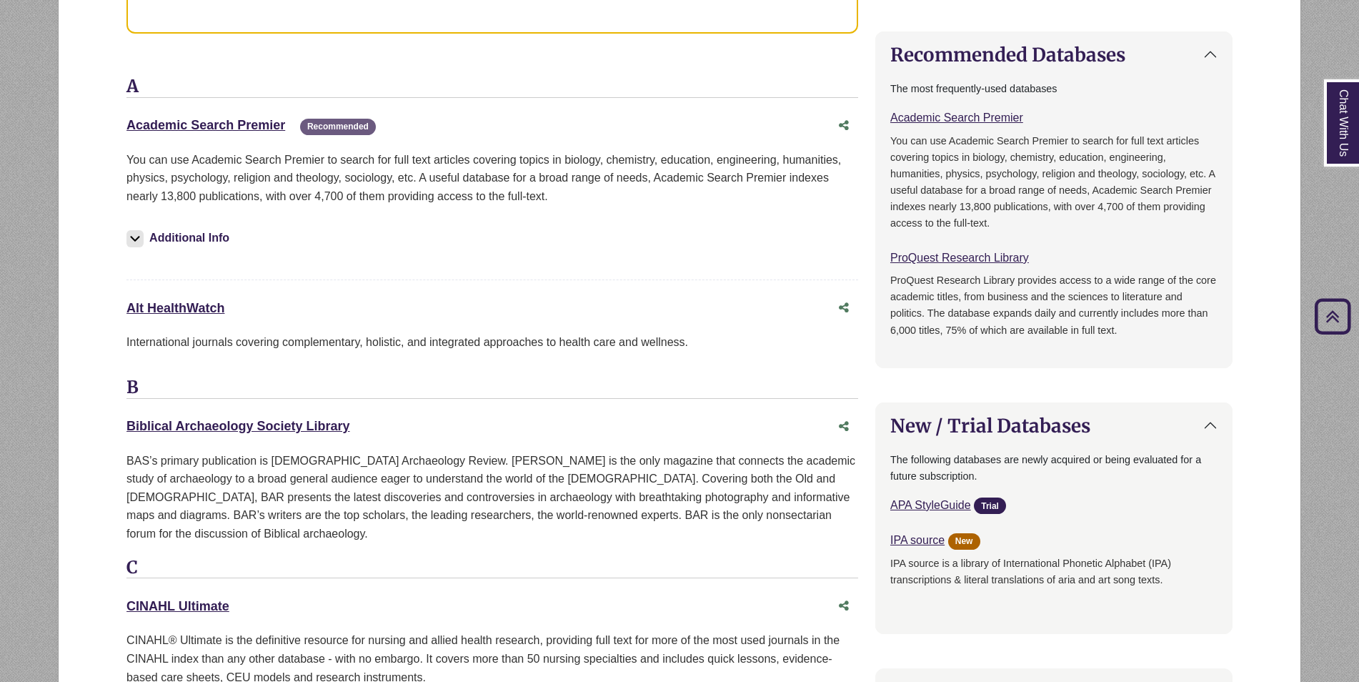
scroll to position [1045, 0]
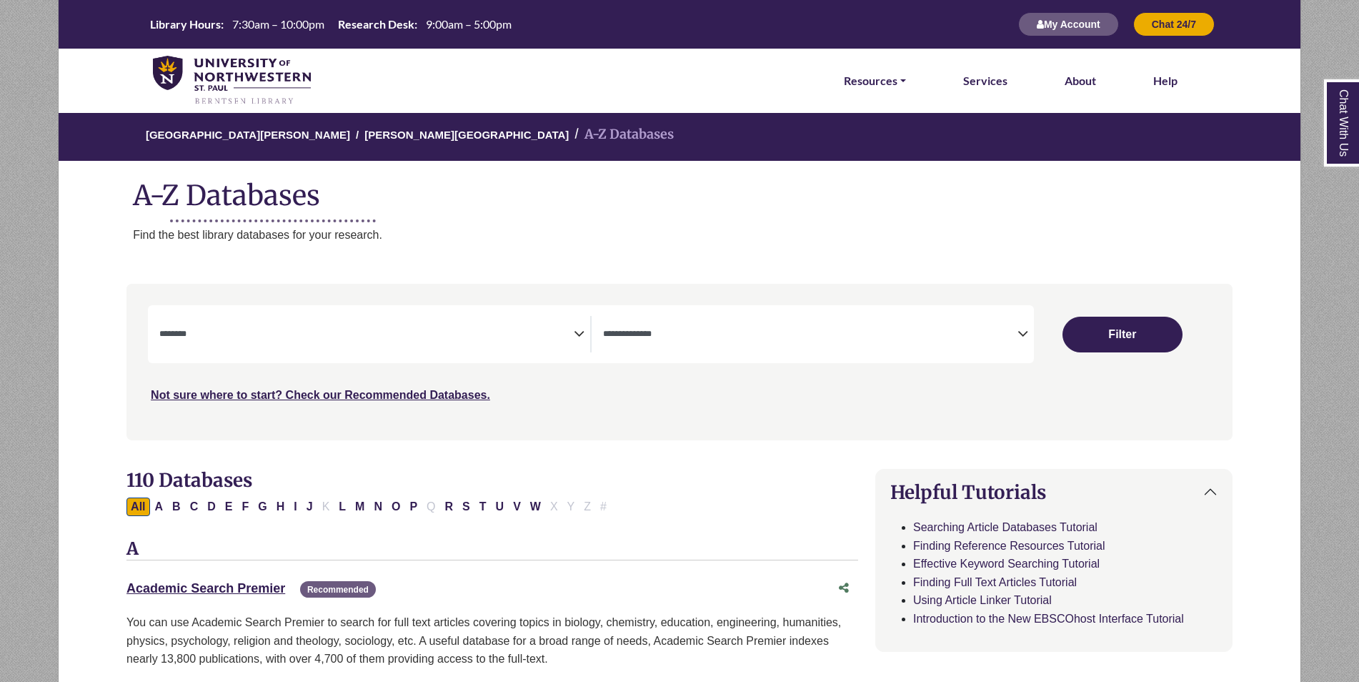
select select "Database Subject Filter"
select select "Database Types Filter"
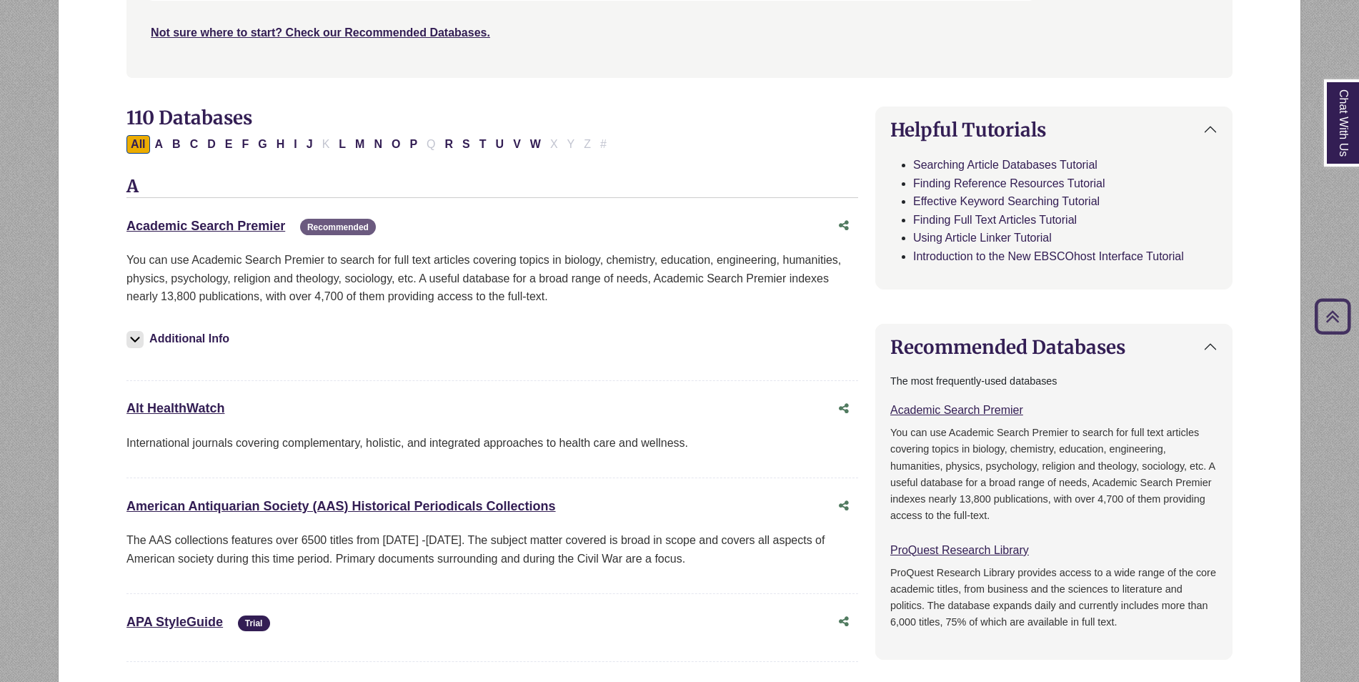
scroll to position [364, 0]
click at [227, 227] on link "Academic Search Premier This link opens in a new window" at bounding box center [205, 224] width 159 height 14
